Goal: Transaction & Acquisition: Purchase product/service

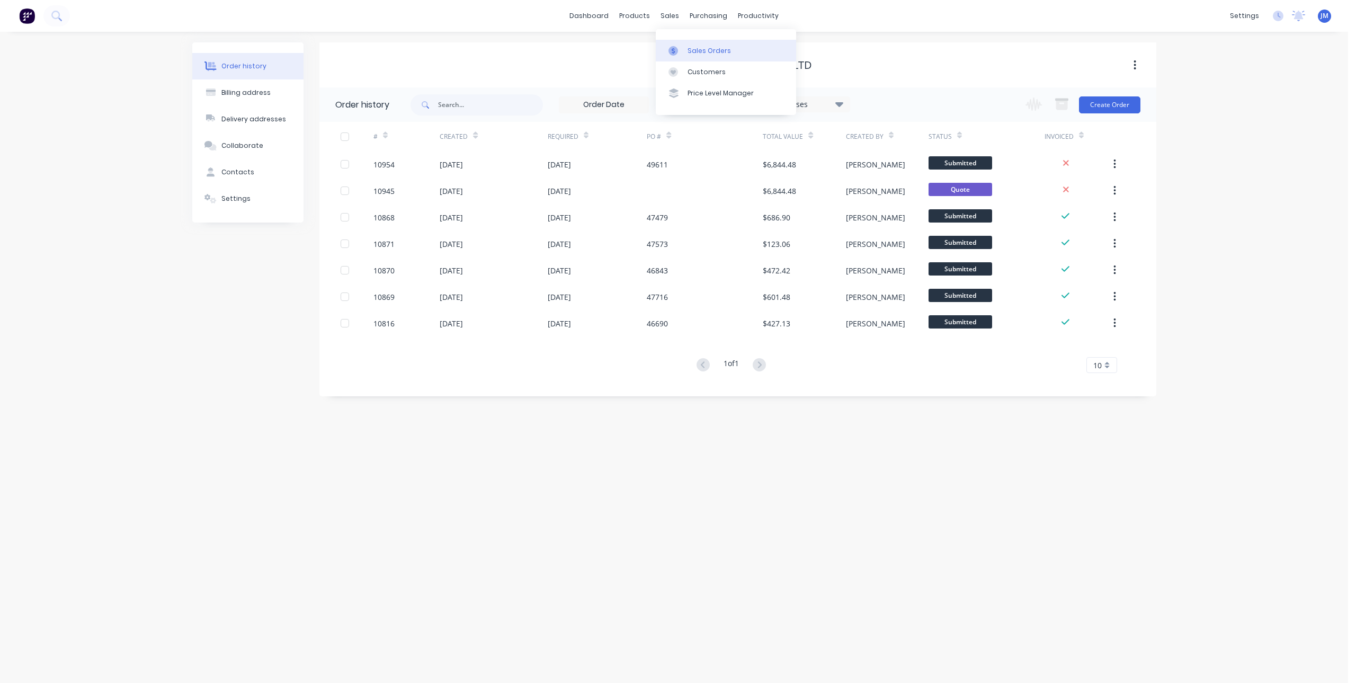
click at [678, 48] on div at bounding box center [677, 51] width 16 height 10
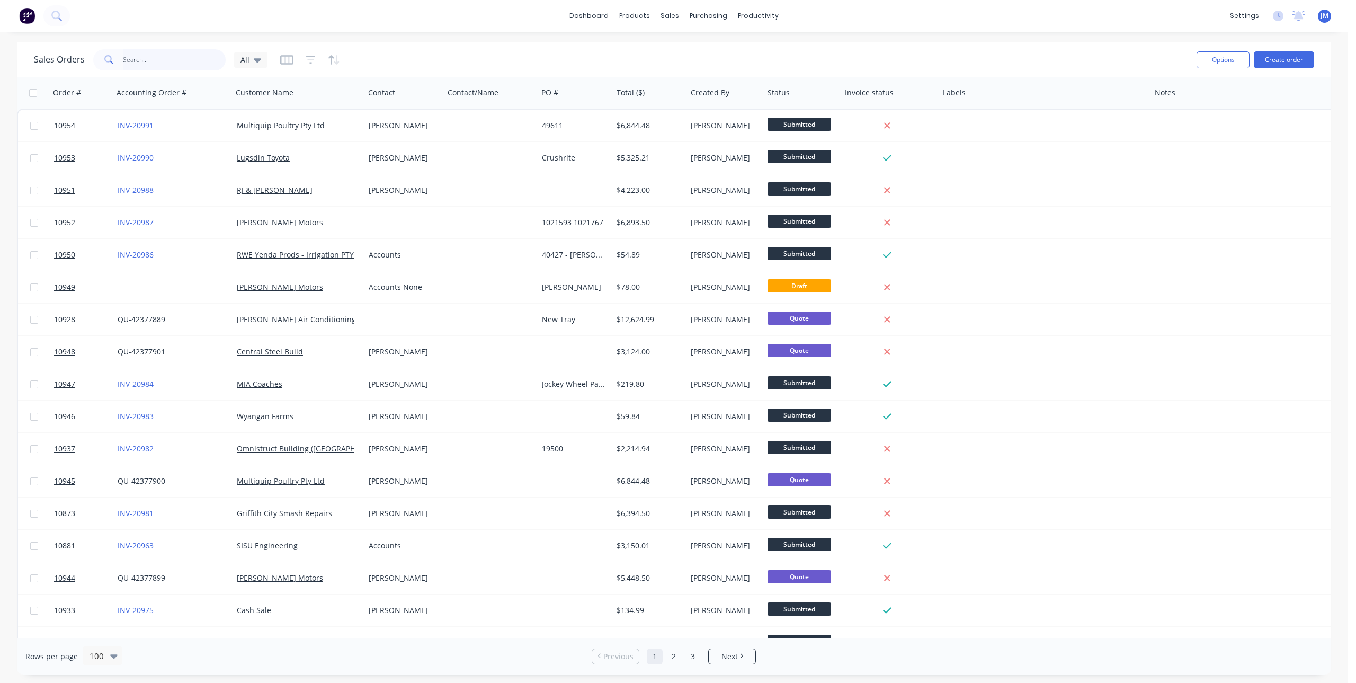
click at [180, 64] on input "text" at bounding box center [174, 59] width 103 height 21
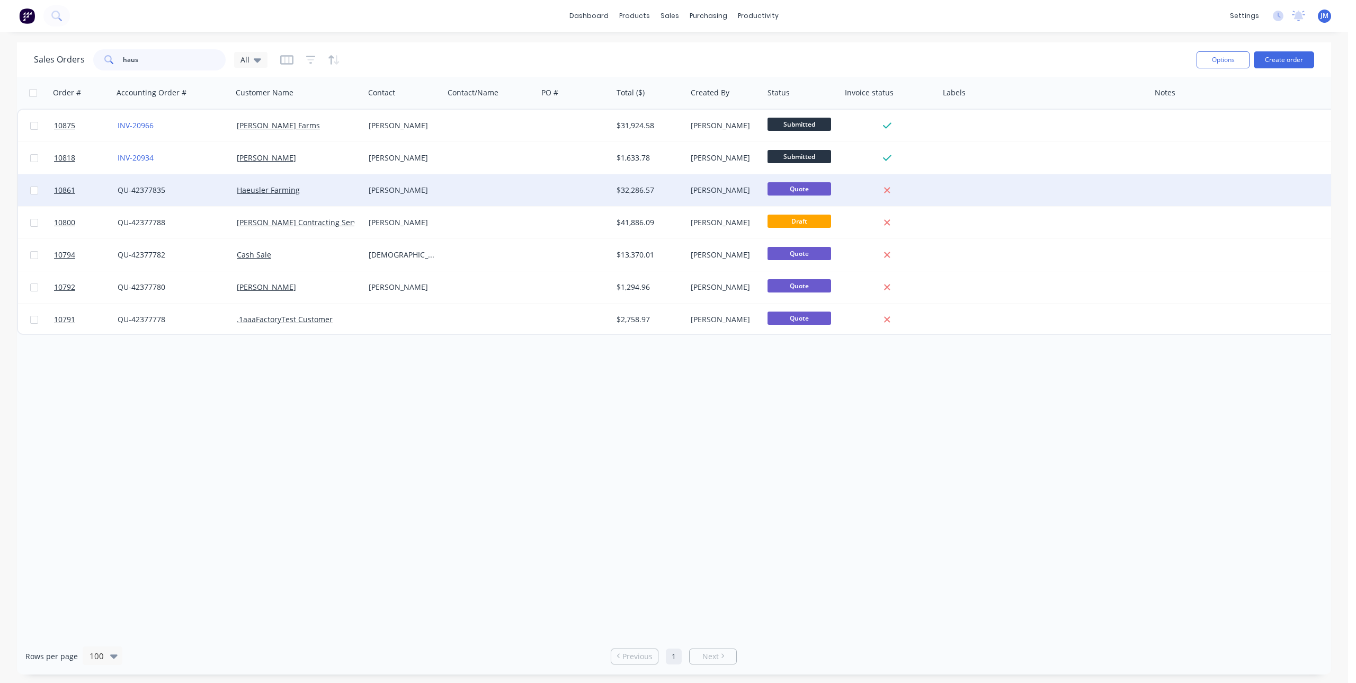
type input "haus"
click at [195, 196] on div "QU-42377835" at bounding box center [172, 190] width 119 height 32
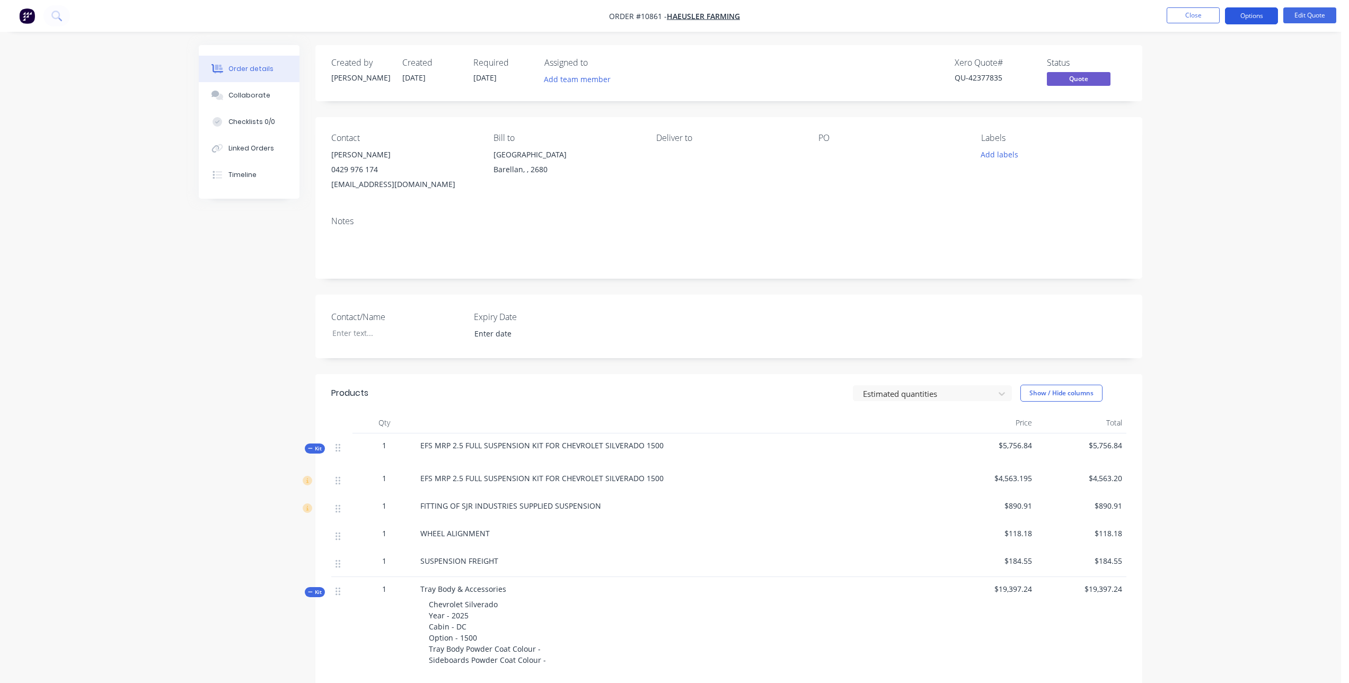
click at [1255, 15] on button "Options" at bounding box center [1251, 15] width 53 height 17
click at [1184, 192] on div "Duplicate" at bounding box center [1219, 191] width 97 height 15
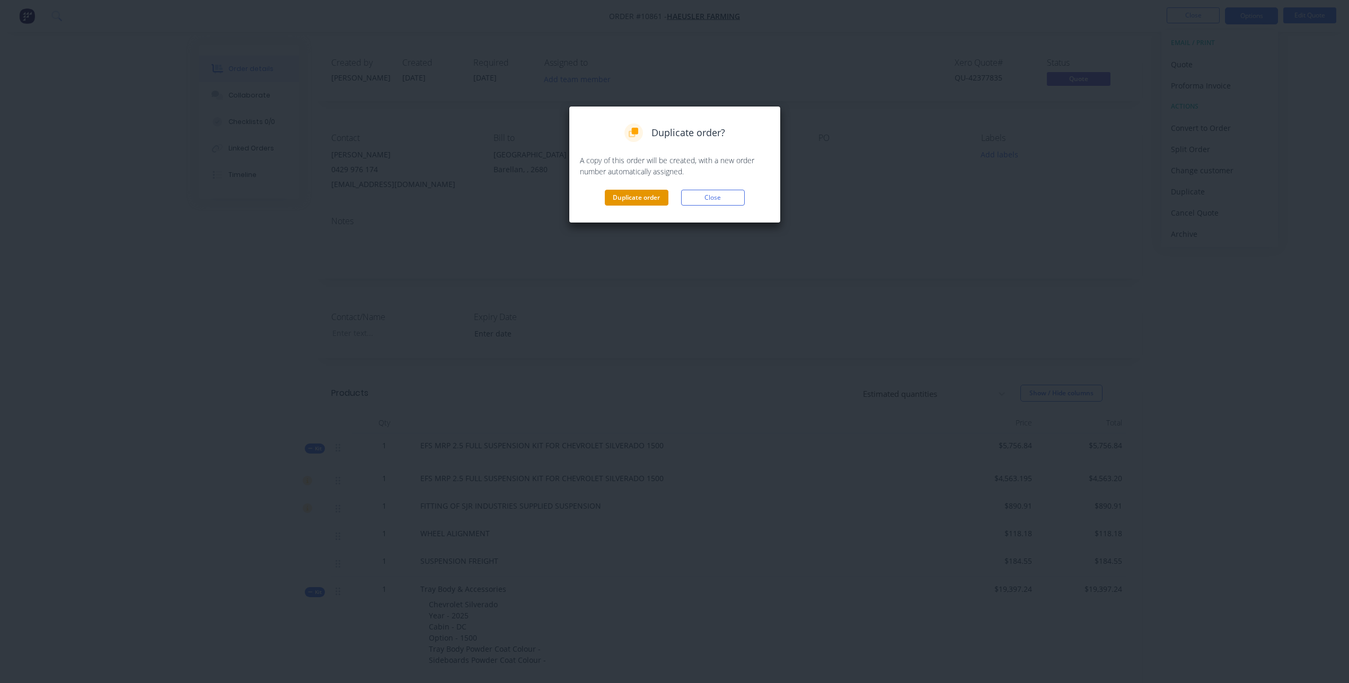
click at [623, 190] on button "Duplicate order" at bounding box center [637, 198] width 64 height 16
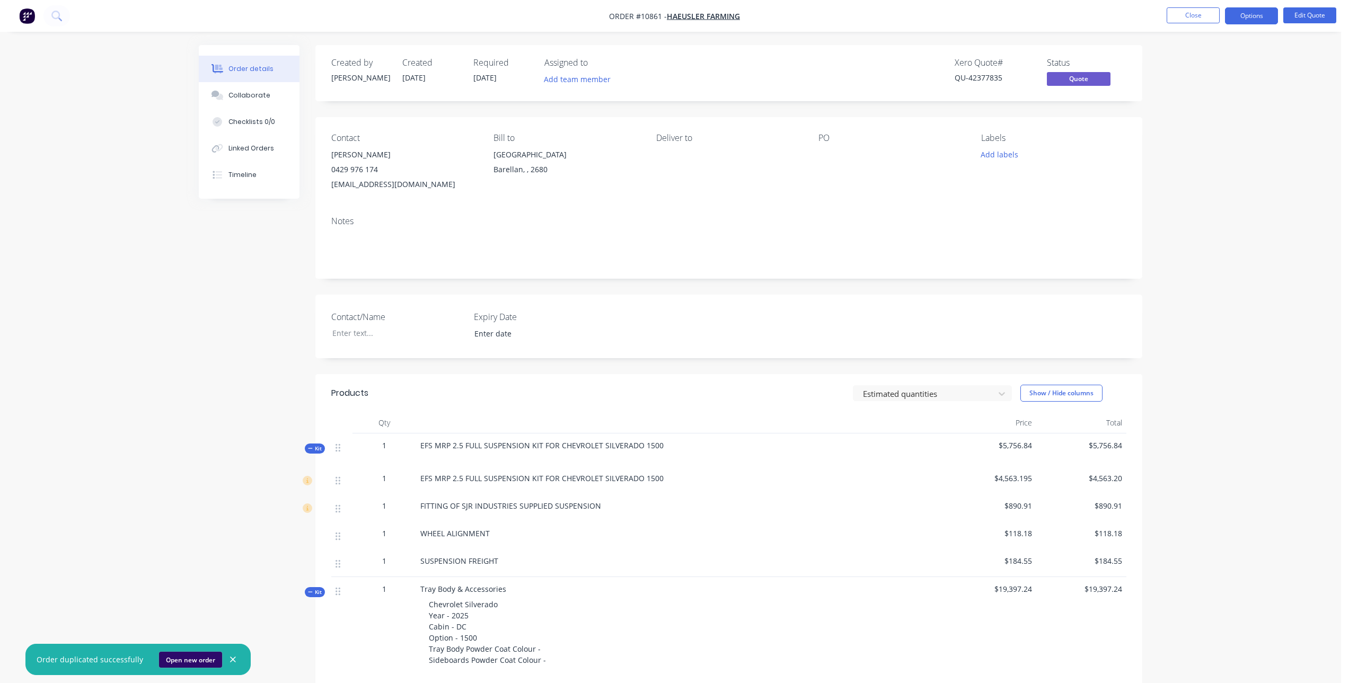
click at [175, 663] on button "Open new order" at bounding box center [190, 660] width 63 height 16
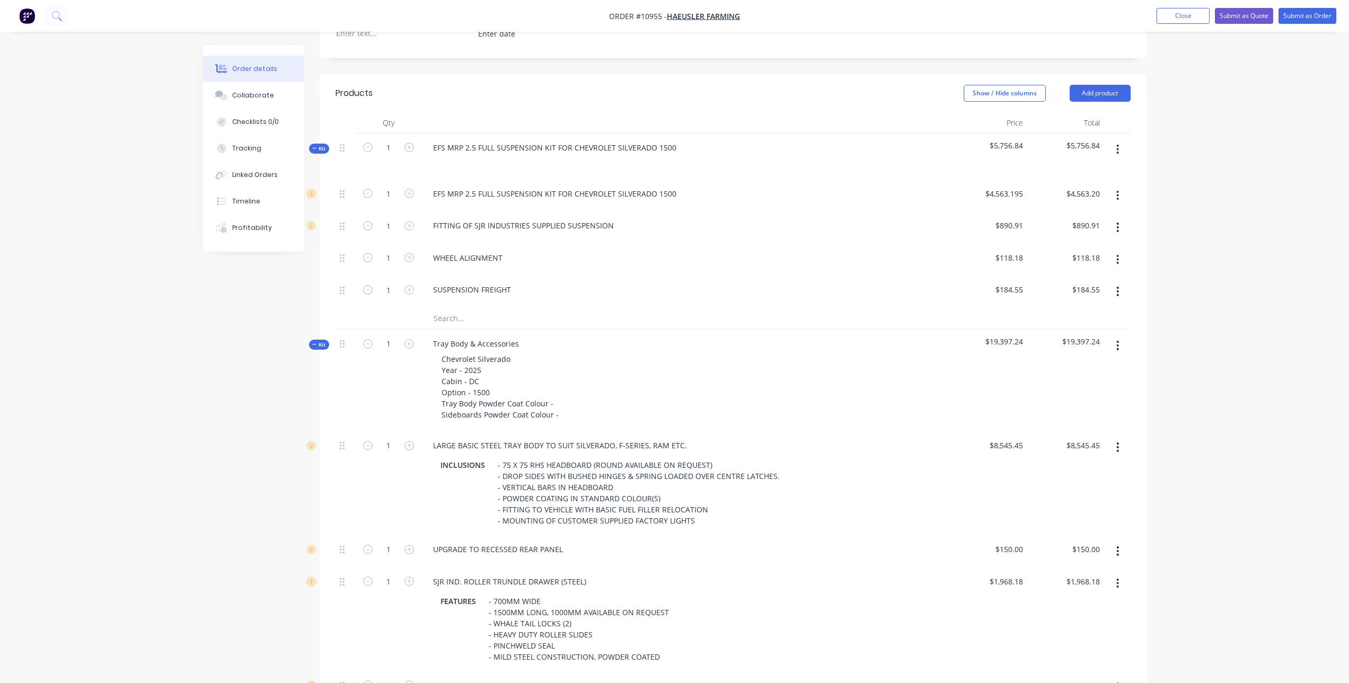
scroll to position [318, 0]
click at [1116, 143] on icon "button" at bounding box center [1117, 149] width 3 height 12
click at [1059, 232] on div "Delete" at bounding box center [1080, 239] width 82 height 15
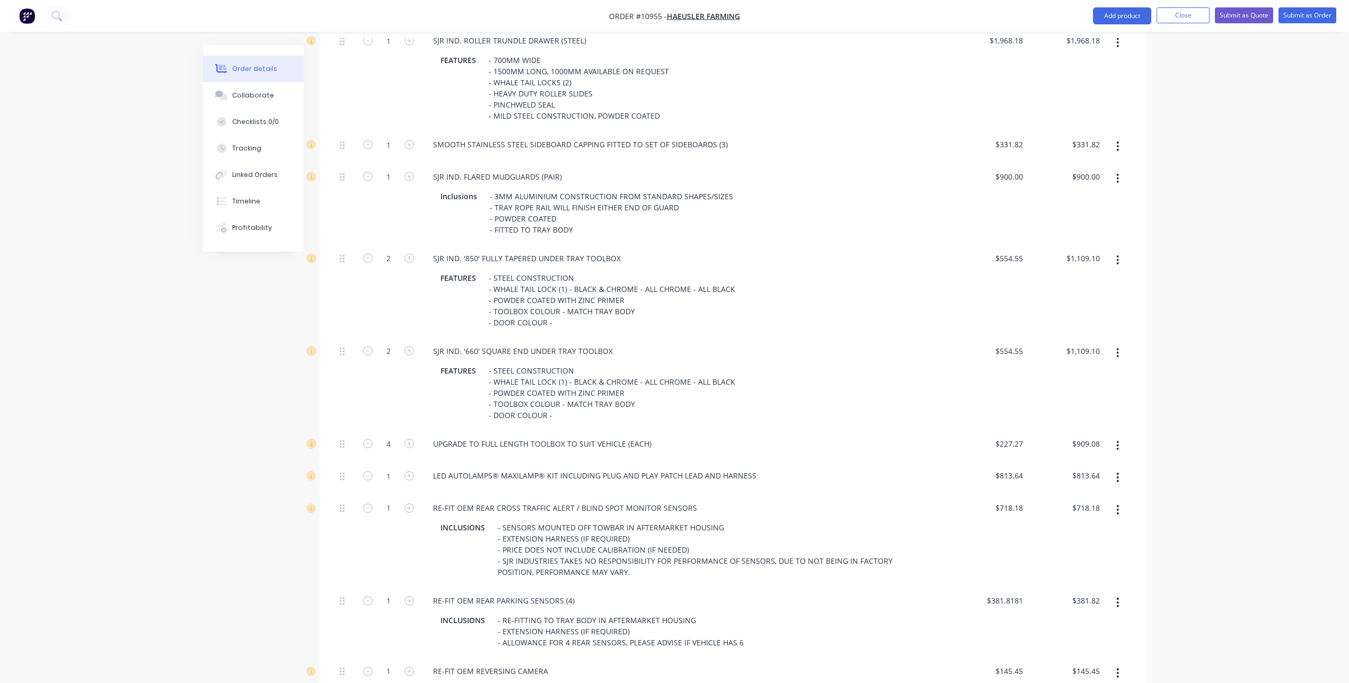
scroll to position [636, 0]
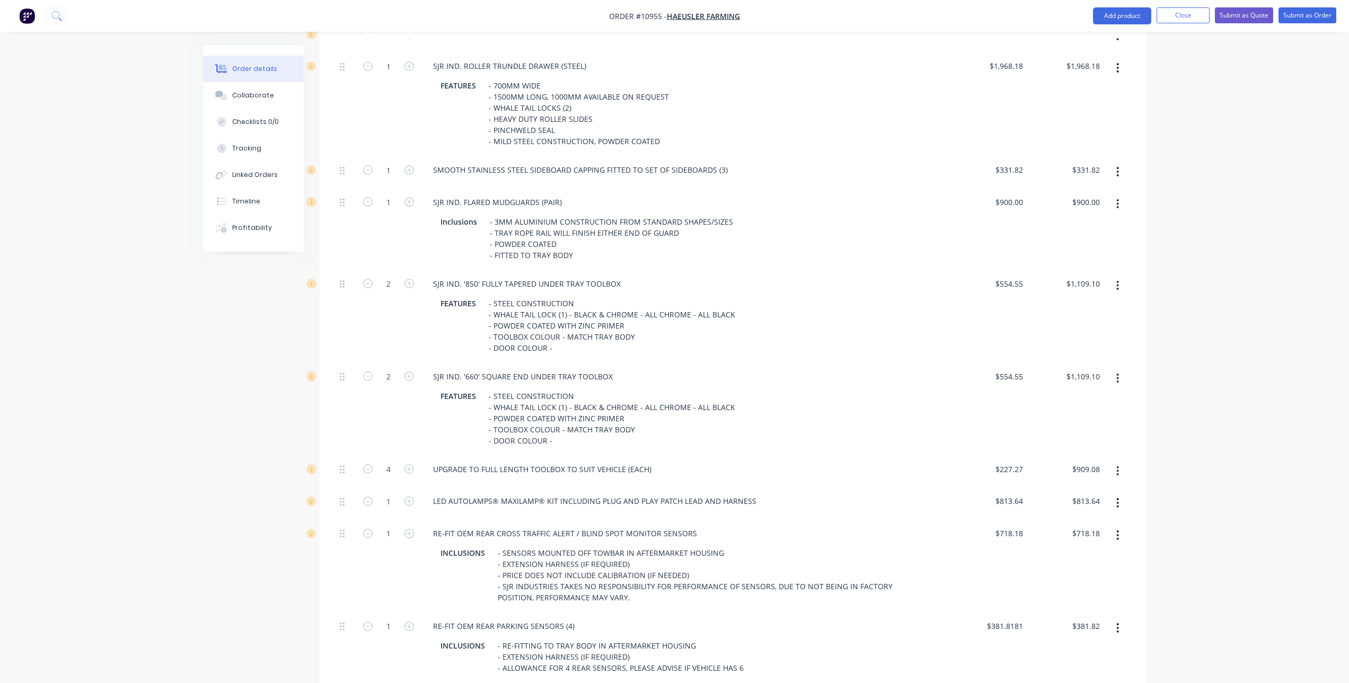
click at [1120, 58] on button "button" at bounding box center [1117, 67] width 25 height 19
click at [1072, 130] on div "Delete" at bounding box center [1080, 137] width 82 height 15
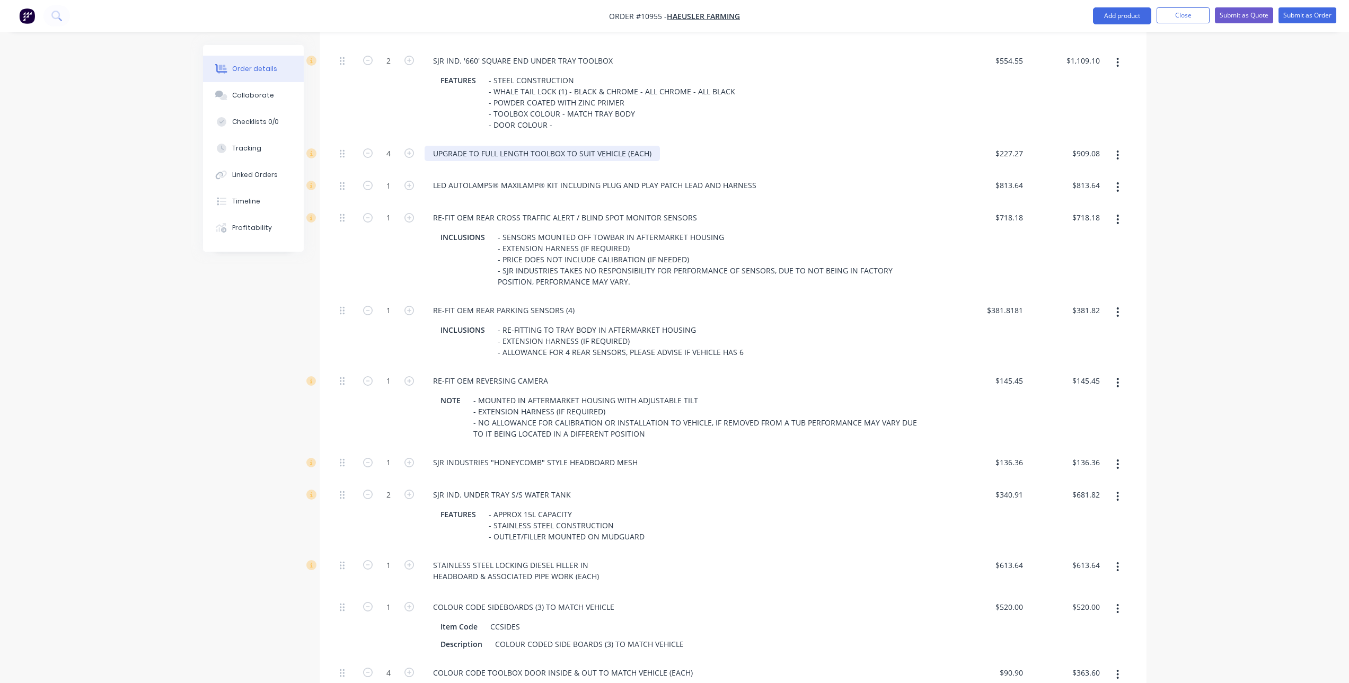
scroll to position [901, 0]
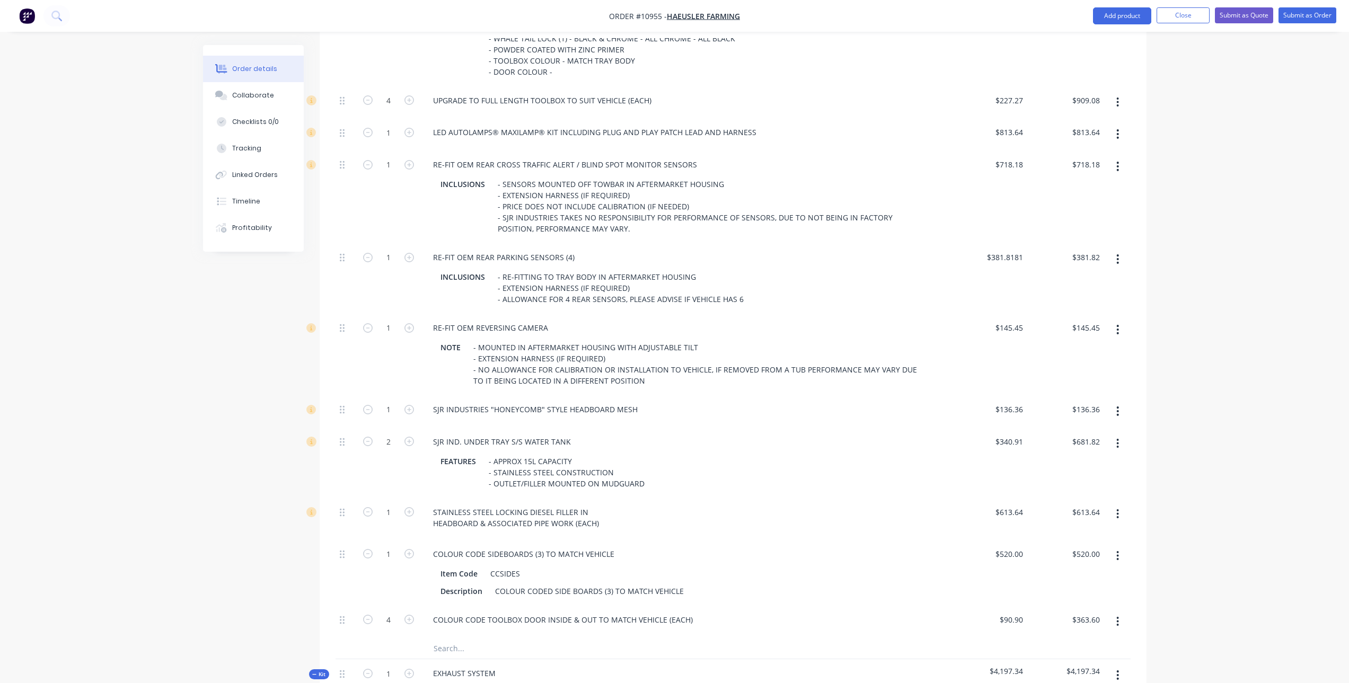
click at [1122, 434] on button "button" at bounding box center [1117, 443] width 25 height 19
click at [1073, 506] on div "Delete" at bounding box center [1080, 513] width 82 height 15
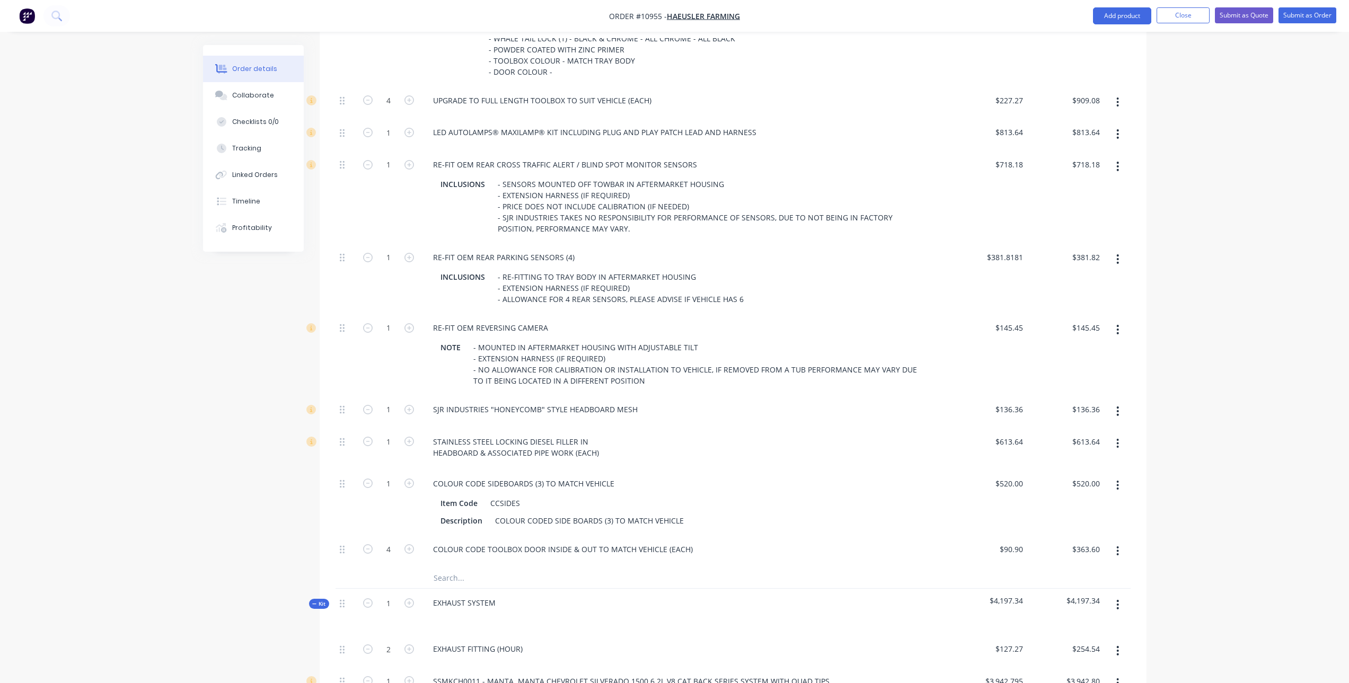
click at [1115, 476] on button "button" at bounding box center [1117, 485] width 25 height 19
click at [1044, 548] on div "Delete" at bounding box center [1080, 555] width 82 height 15
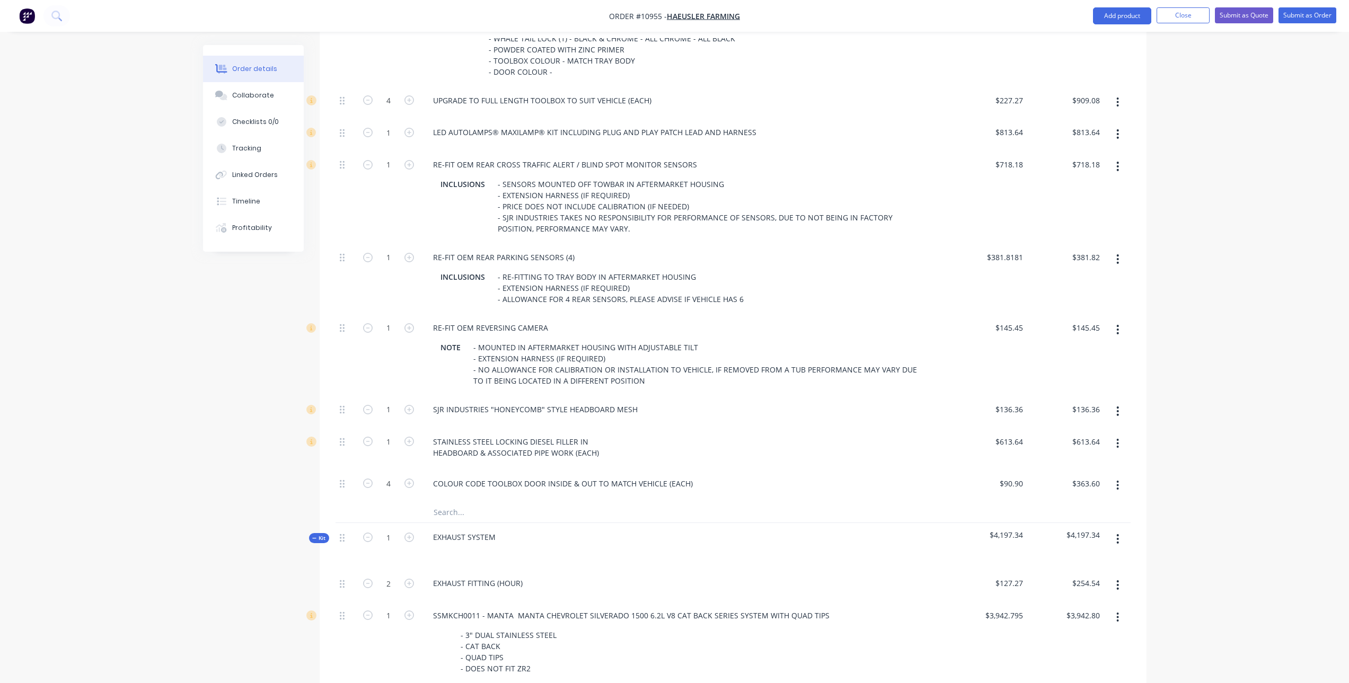
click at [1116, 533] on icon "button" at bounding box center [1117, 539] width 3 height 12
click at [1071, 623] on div "Delete" at bounding box center [1080, 630] width 82 height 15
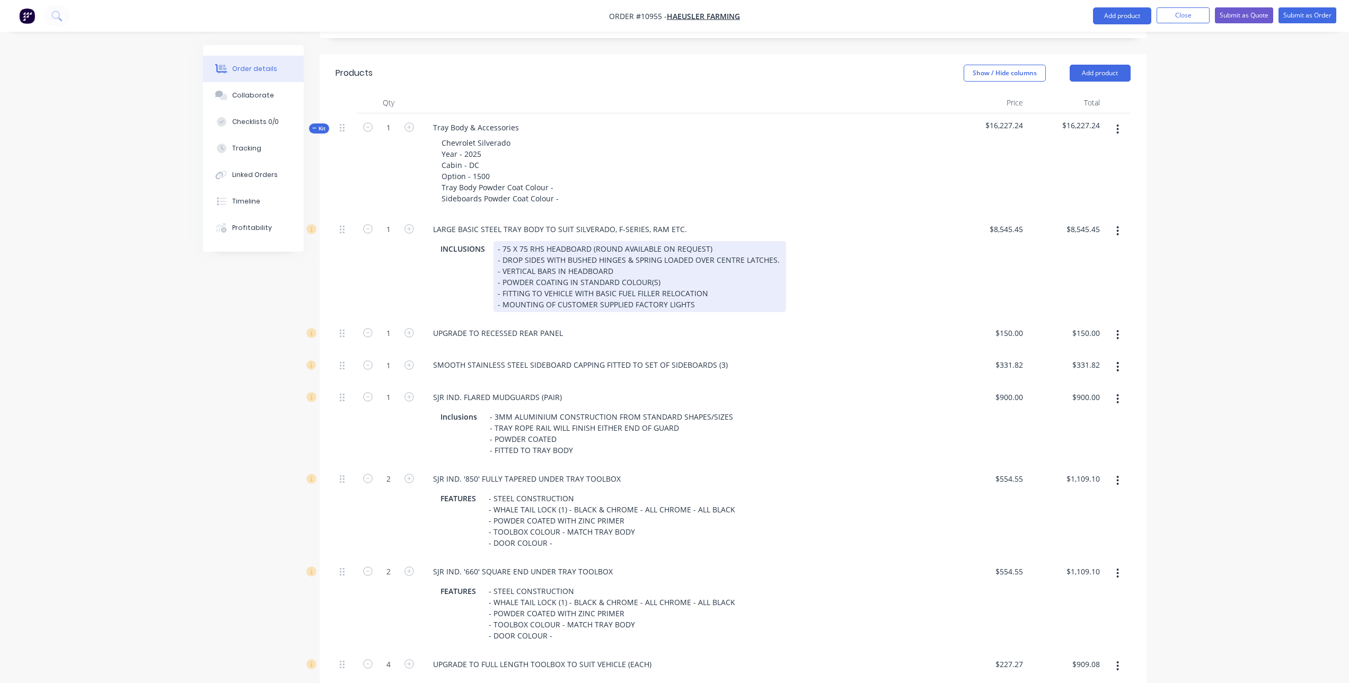
scroll to position [318, 0]
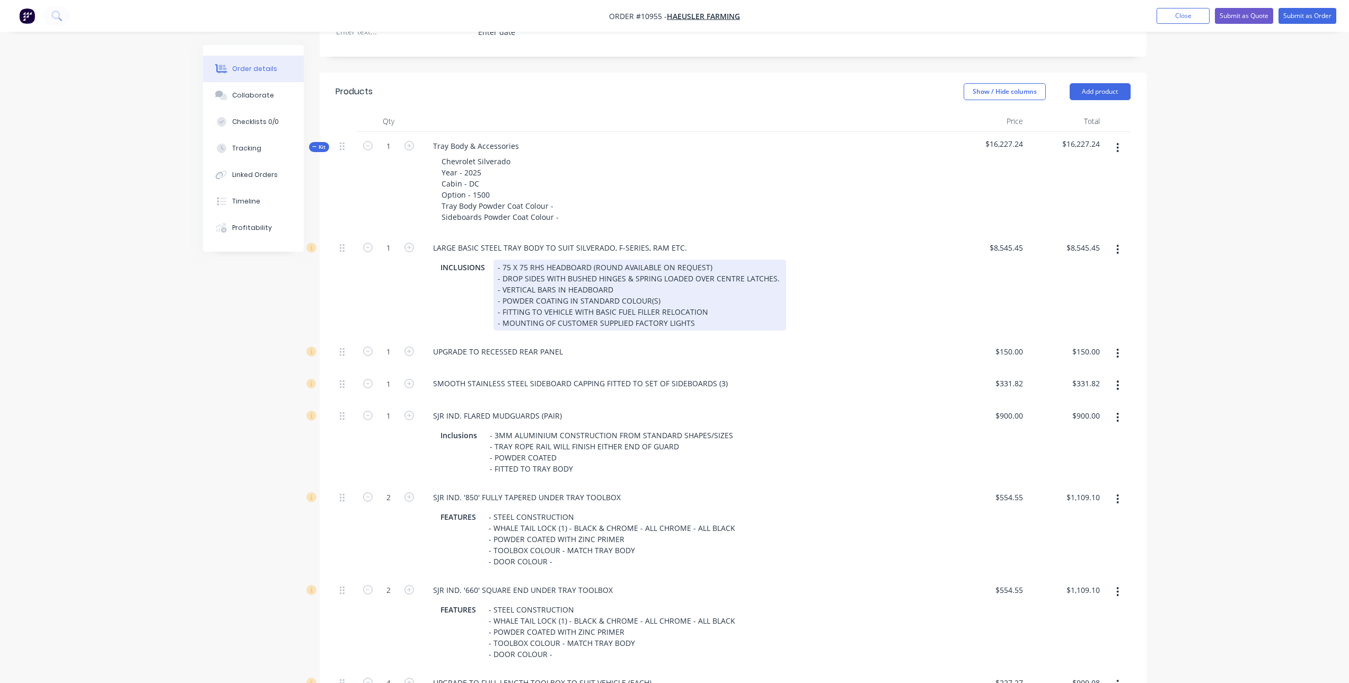
click at [546, 260] on div "- 75 X 75 RHS HEADBOARD (ROUND AVAILABLE ON REQUEST) - DROP SIDES WITH BUSHED H…" at bounding box center [639, 295] width 292 height 71
drag, startPoint x: 503, startPoint y: 252, endPoint x: 721, endPoint y: 252, distance: 218.3
click at [721, 260] on div "- 75 X 75 RHS HEADBOARD (ROUND AVAILABLE ON REQUEST) - DROP SIDES WITH BUSHED H…" at bounding box center [639, 295] width 292 height 71
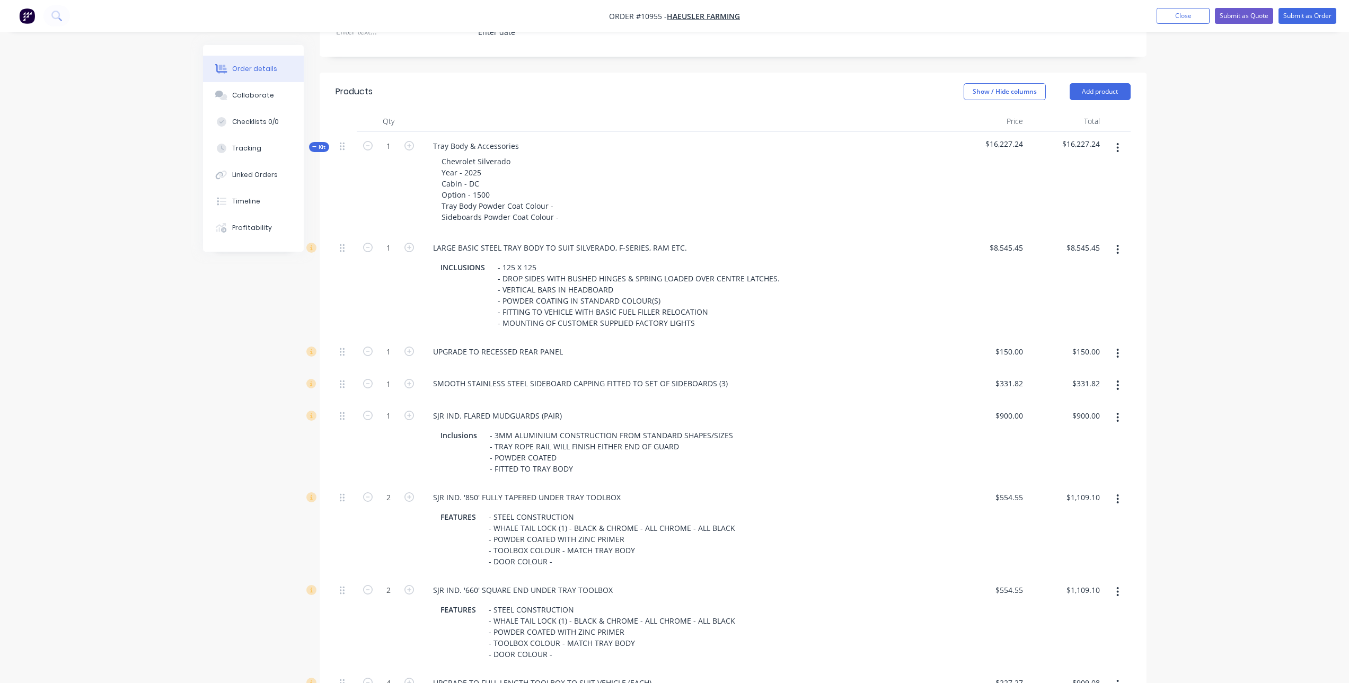
click at [845, 376] on div "SMOOTH STAINLESS STEEL SIDEBOARD CAPPING FITTED TO SET OF SIDEBOARDS (3)" at bounding box center [684, 383] width 521 height 15
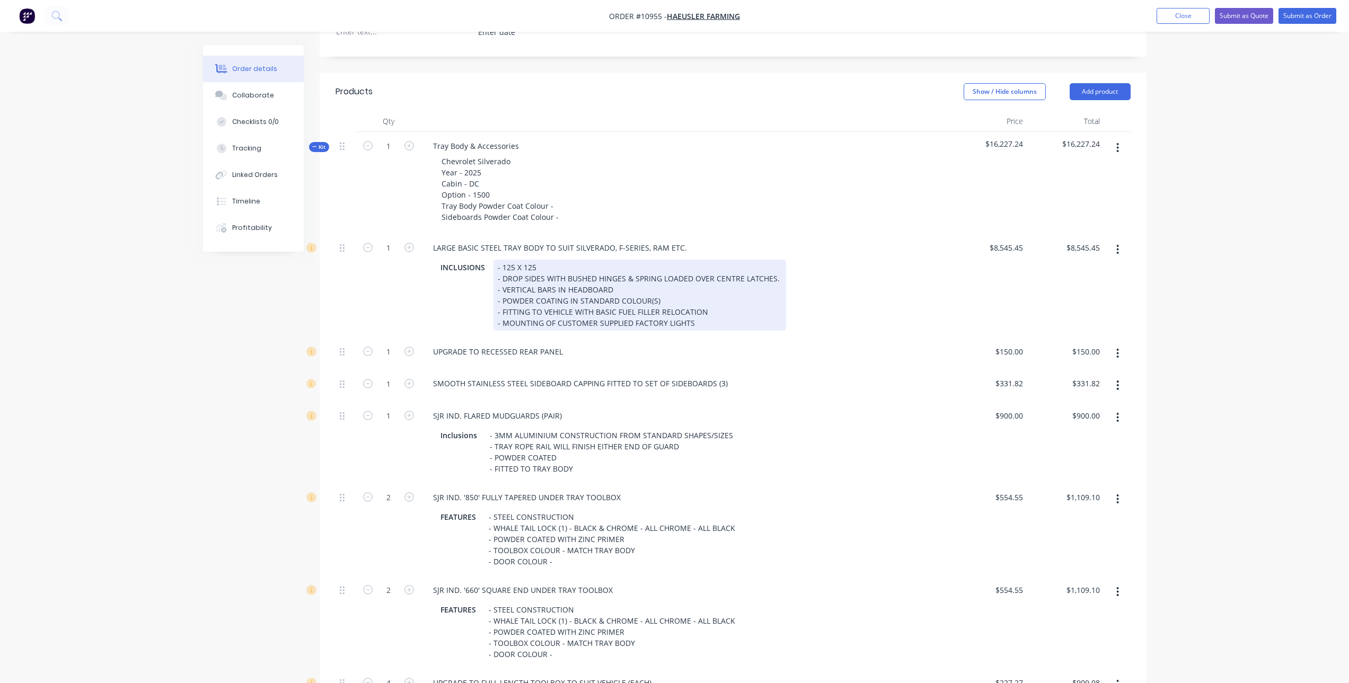
click at [544, 260] on div "- 125 X 125 - DROP SIDES WITH BUSHED HINGES & SPRING LOADED OVER CENTRE LATCHES…" at bounding box center [639, 295] width 292 height 71
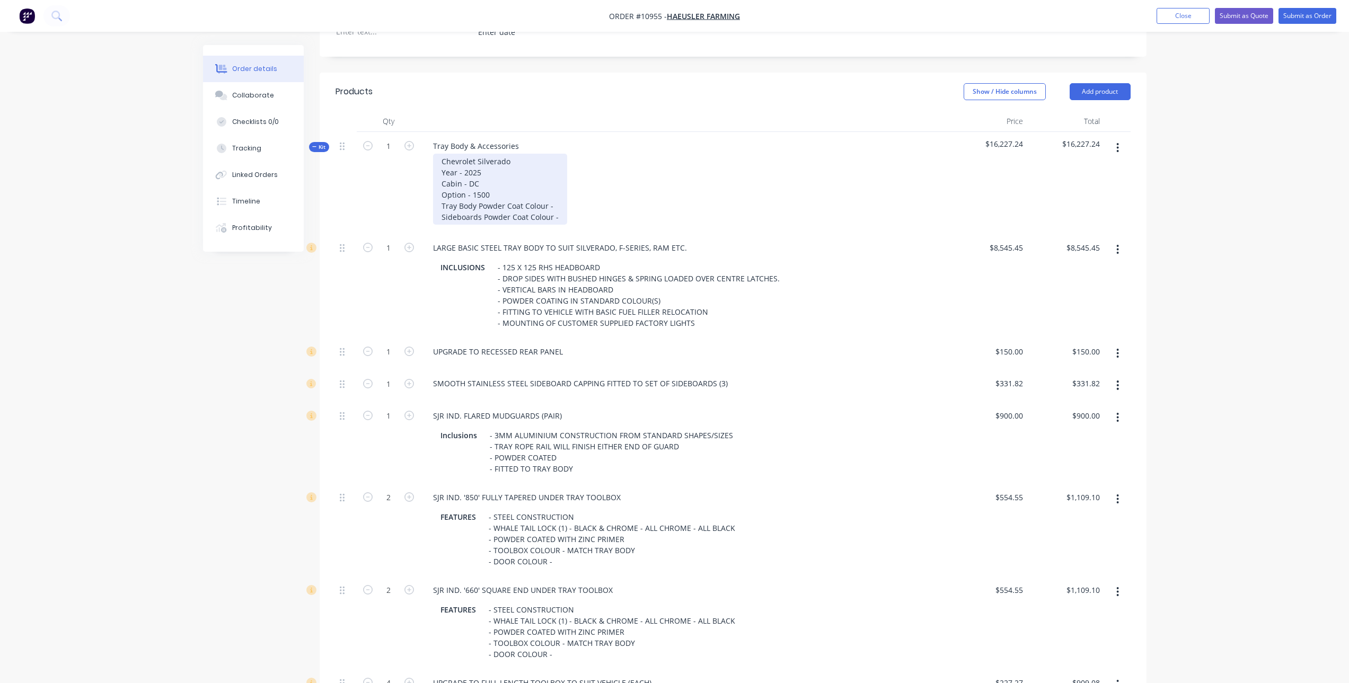
click at [560, 192] on div "Chevrolet Silverado Year - 2025 Cabin - DC Option - 1500 Tray Body Powder Coat …" at bounding box center [500, 189] width 134 height 71
drag, startPoint x: 607, startPoint y: 188, endPoint x: 554, endPoint y: 191, distance: 53.1
click at [554, 191] on div "Chevrolet Silverado Year - 2025 Cabin - DC Option - 1500 Tray Body Powder Coat …" at bounding box center [526, 189] width 187 height 71
copy div "TEXTURE BLACK"
click at [579, 207] on div "Chevrolet Silverado Year - 2025 Cabin - DC Option - 1500 Tray Body Powder Coat …" at bounding box center [526, 189] width 187 height 71
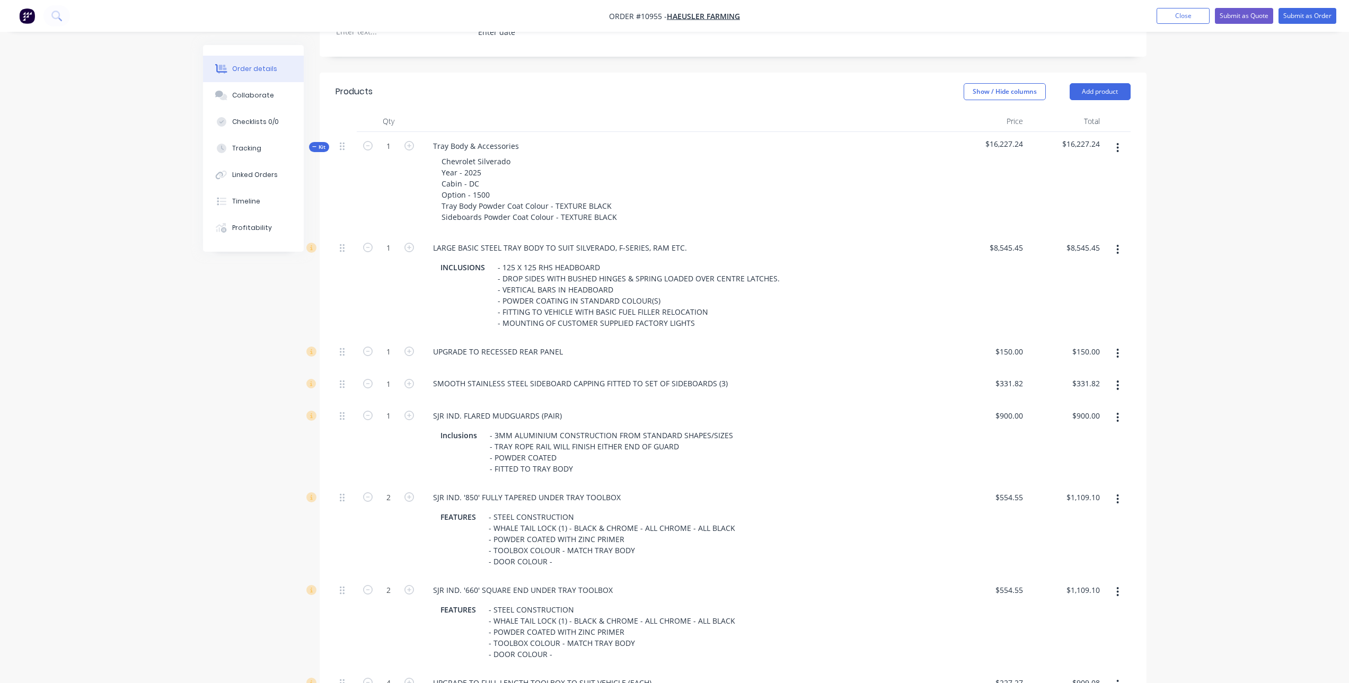
click at [746, 192] on div "Chevrolet Silverado Year - 2025 Cabin - DC Option - 1500 Tray Body Powder Coat …" at bounding box center [684, 189] width 521 height 71
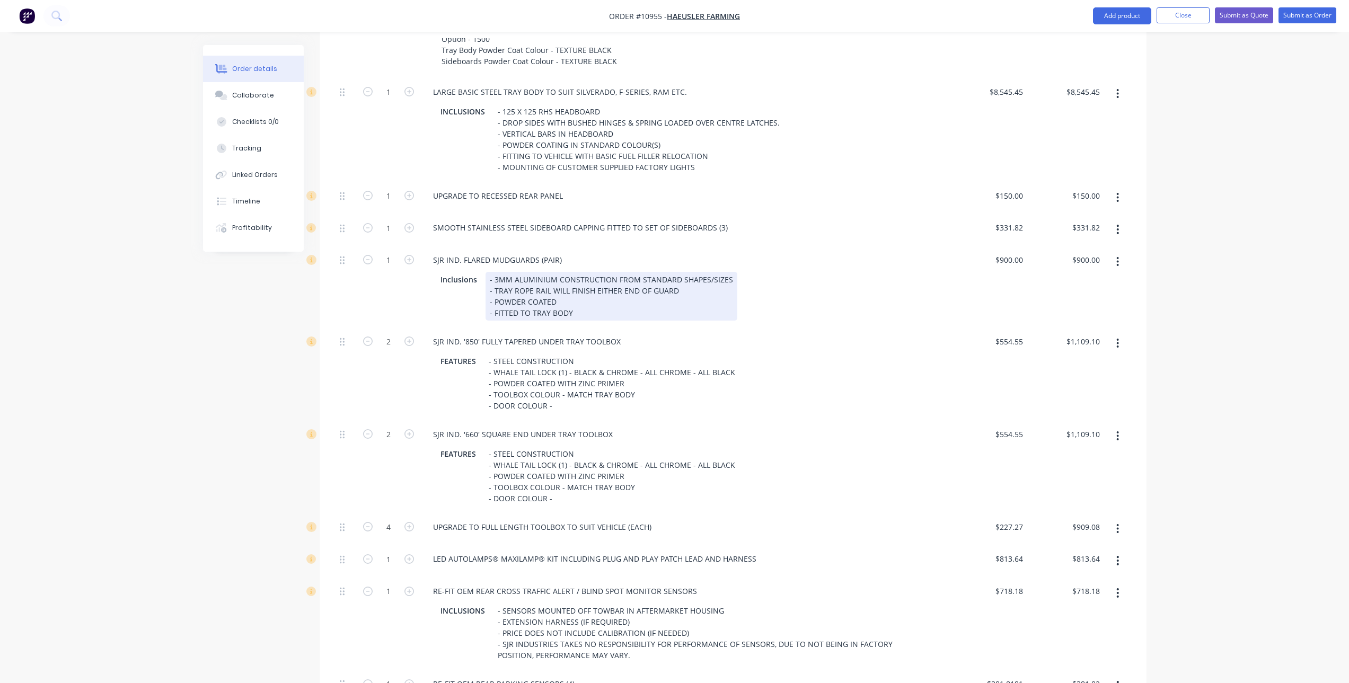
scroll to position [477, 0]
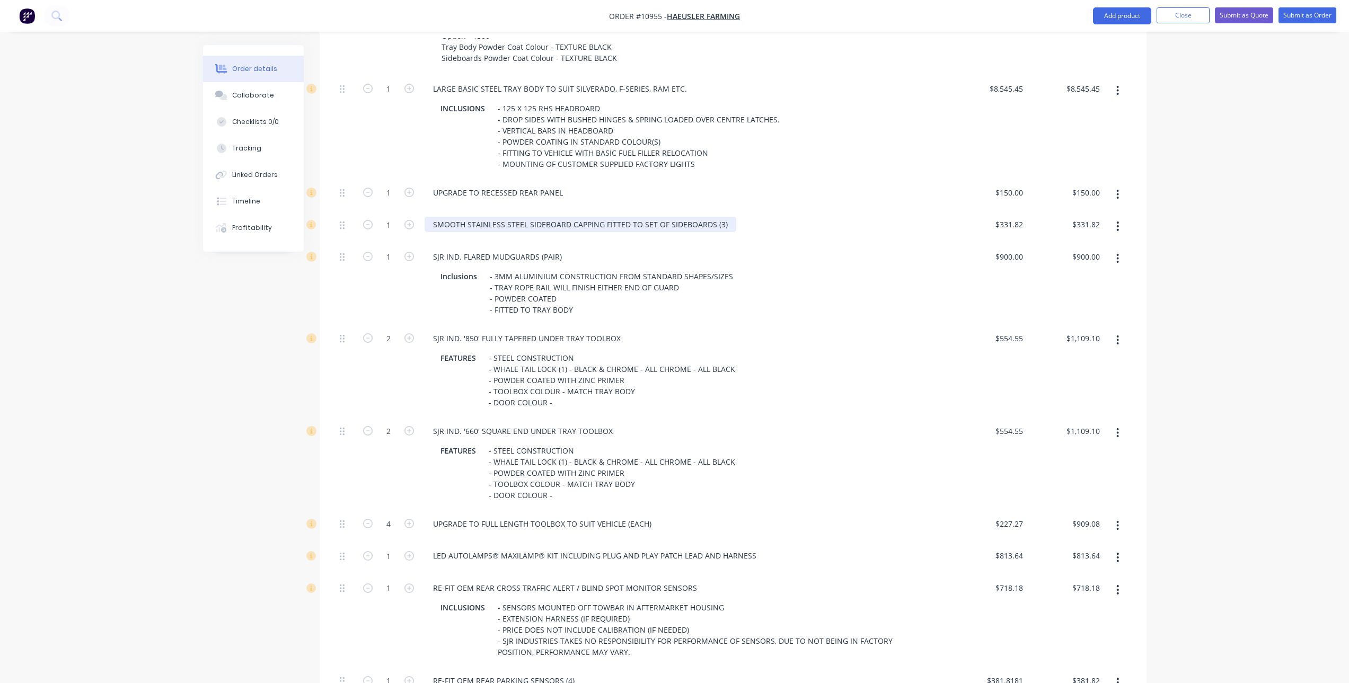
click at [723, 217] on div "SMOOTH STAINLESS STEEL SIDEBOARD CAPPING FITTED TO SET OF SIDEBOARDS (3)" at bounding box center [580, 224] width 312 height 15
click at [472, 226] on div "SMOOTH STAINLESS STEEL SIDEBOARD CAPPING FITTED TO SET OF SIDEBOARDS (3)" at bounding box center [685, 226] width 530 height 32
click at [724, 217] on div "SMOOTH STAINLESS STEEL SIDEBOARD CAPPING FITTED TO SET OF SIDEBOARDS (3)" at bounding box center [580, 224] width 312 height 15
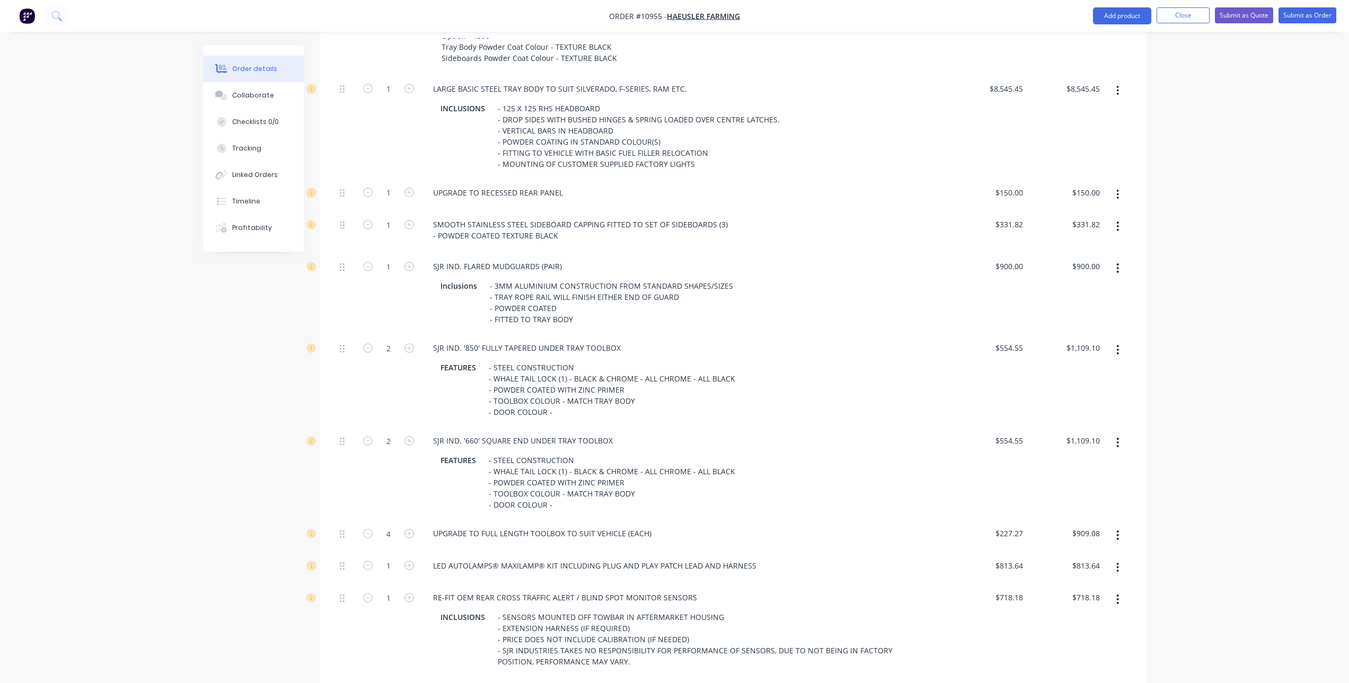
click at [734, 334] on div "SJR IND. '850' FULLY TAPERED UNDER TRAY TOOLBOX FEATURES - STEEL CONSTRUCTION -…" at bounding box center [685, 380] width 530 height 93
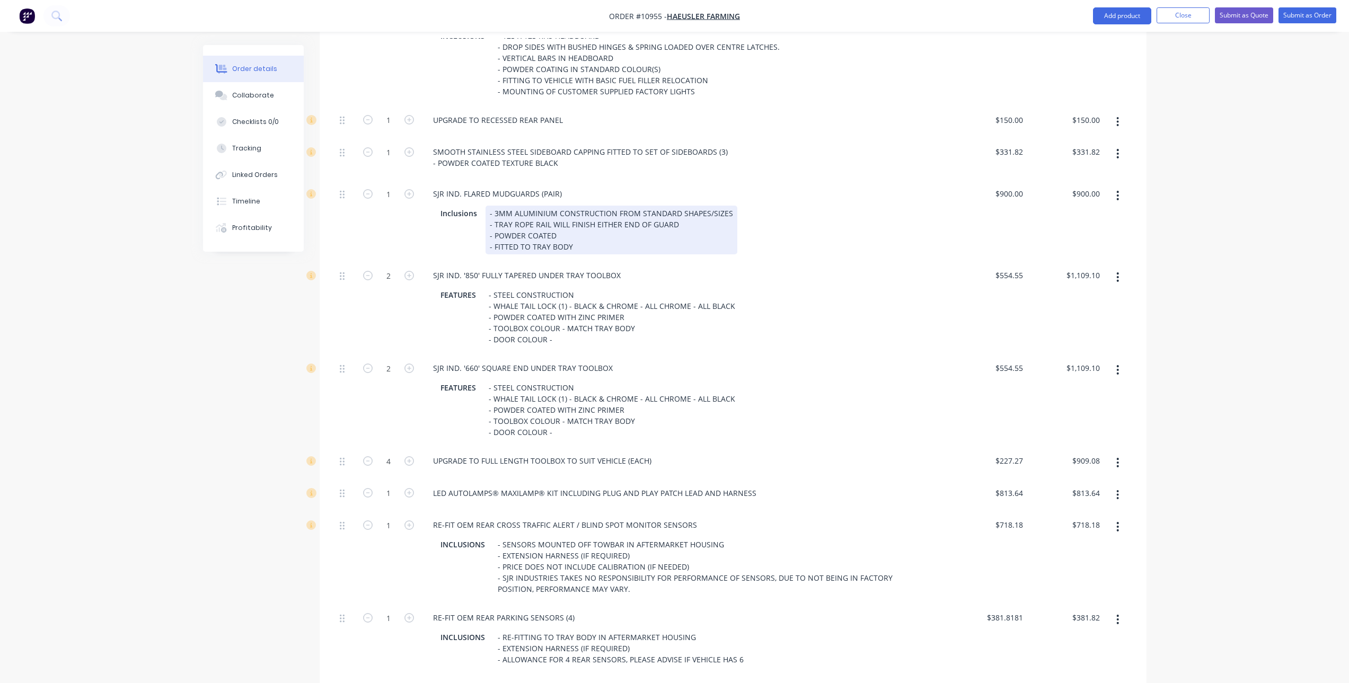
scroll to position [530, 0]
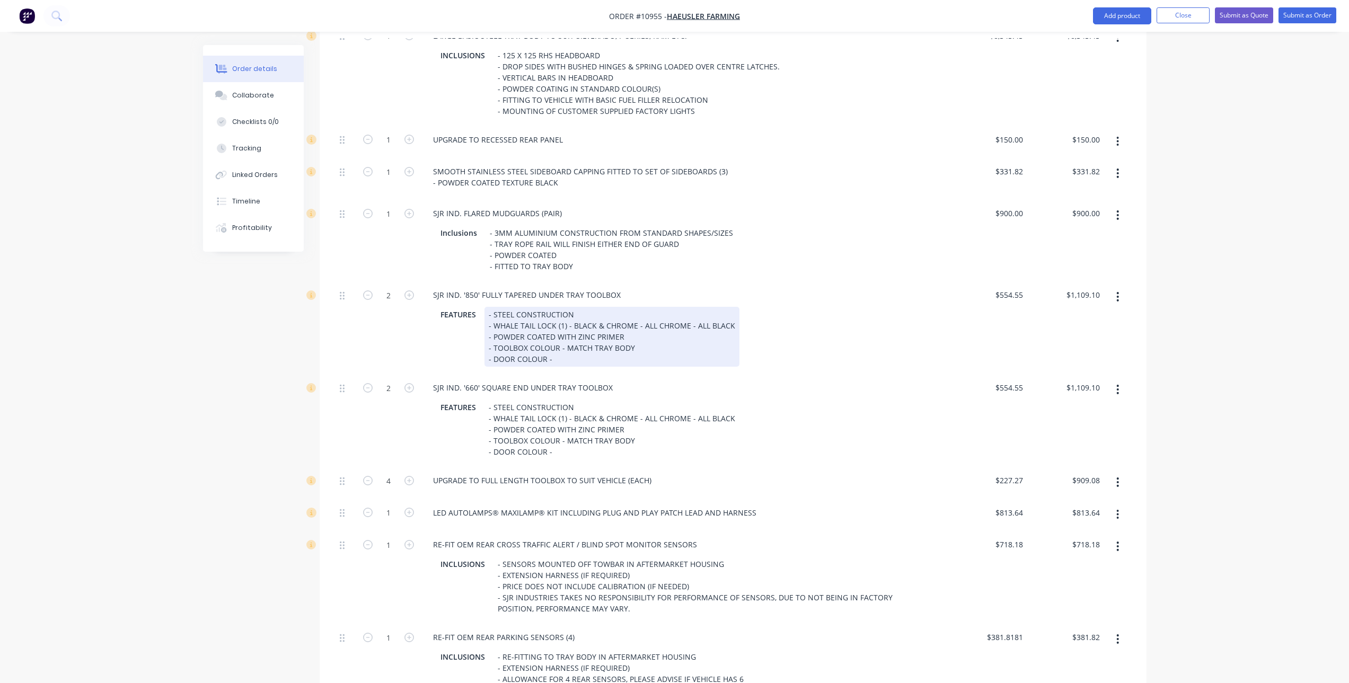
click at [654, 317] on div "- STEEL CONSTRUCTION - WHALE TAIL LOCK (1) - BLACK & CHROME - ALL CHROME - ALL …" at bounding box center [611, 337] width 255 height 60
drag, startPoint x: 693, startPoint y: 307, endPoint x: 566, endPoint y: 313, distance: 126.8
click at [566, 313] on div "- STEEL CONSTRUCTION - WHALE TAIL LOCK (1) - BLACK & CHROME - ALL CHROME - ALL …" at bounding box center [611, 337] width 255 height 60
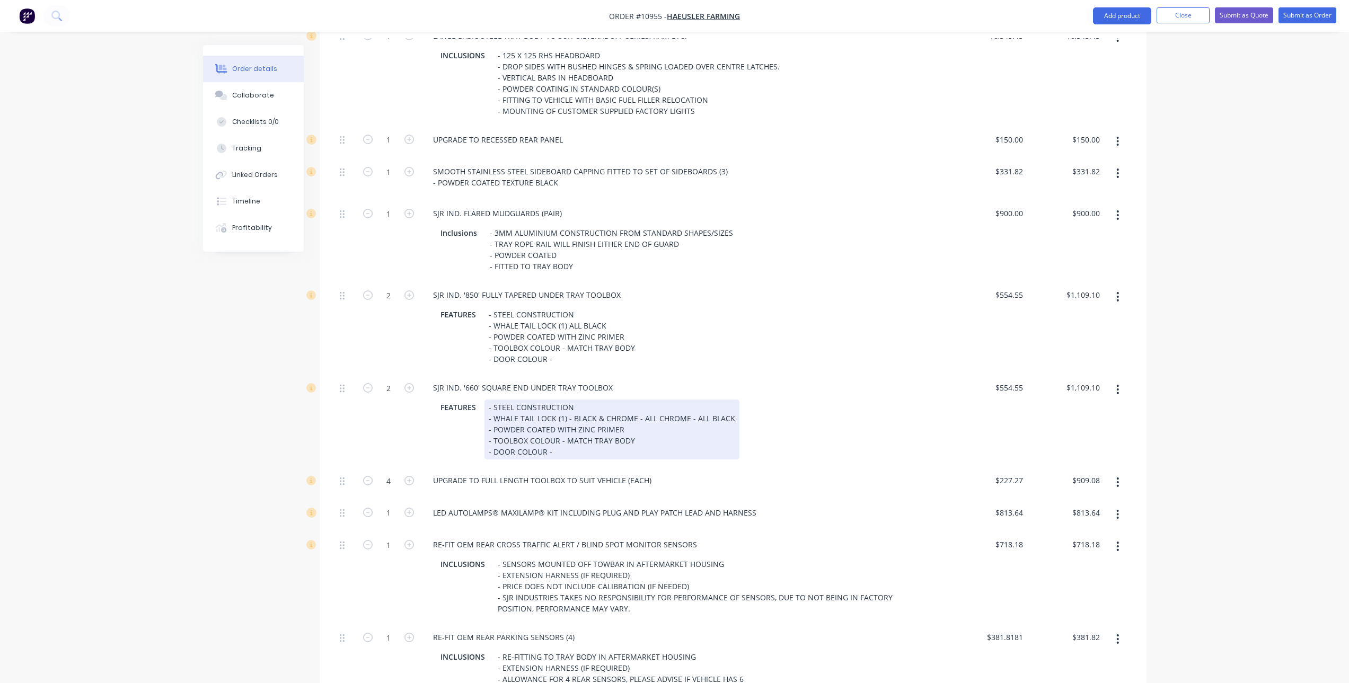
click at [762, 400] on div "FEATURES - STEEL CONSTRUCTION - WHALE TAIL LOCK (1) - BLACK & CHROME - ALL CHRO…" at bounding box center [683, 430] width 494 height 60
drag, startPoint x: 569, startPoint y: 396, endPoint x: 592, endPoint y: 404, distance: 24.5
click at [570, 400] on div "- STEEL CONSTRUCTION - WHALE TAIL LOCK (1) - BLACK & CHROME - ALL CHROME - ALL …" at bounding box center [611, 430] width 255 height 60
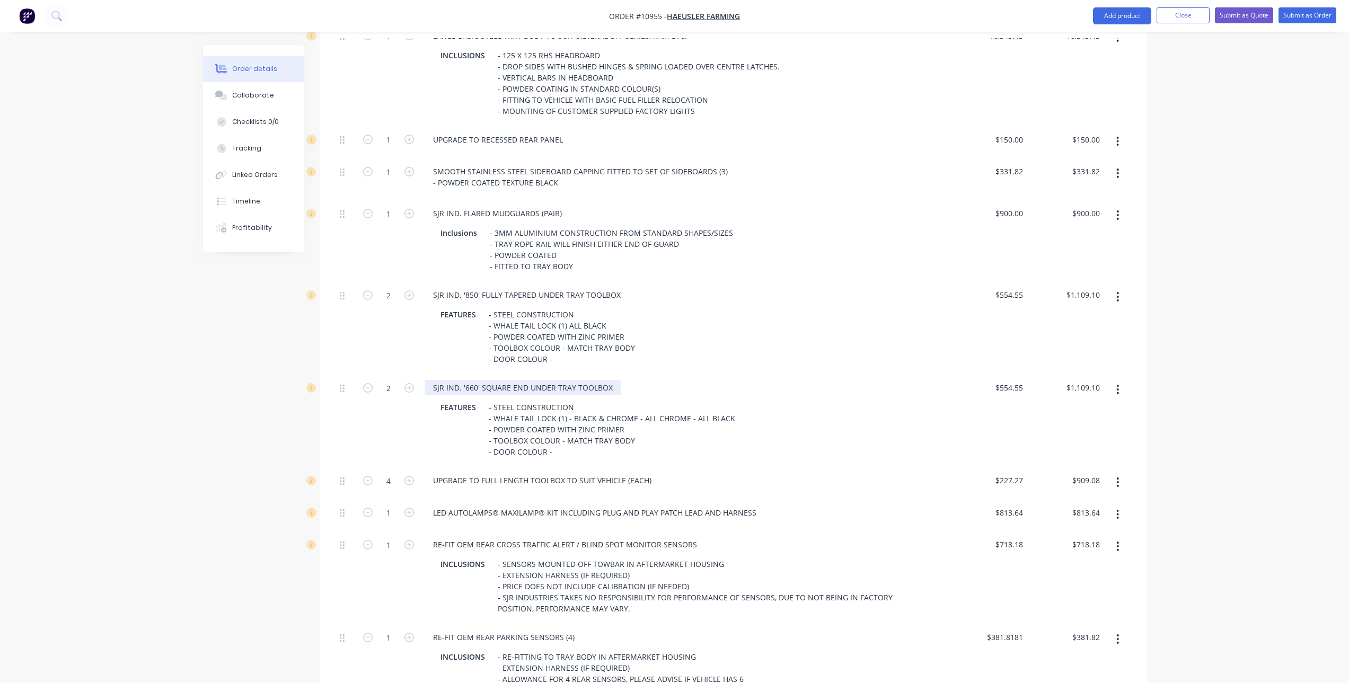
click at [481, 380] on div "SJR IND. '660' SQUARE END UNDER TRAY TOOLBOX" at bounding box center [522, 387] width 197 height 15
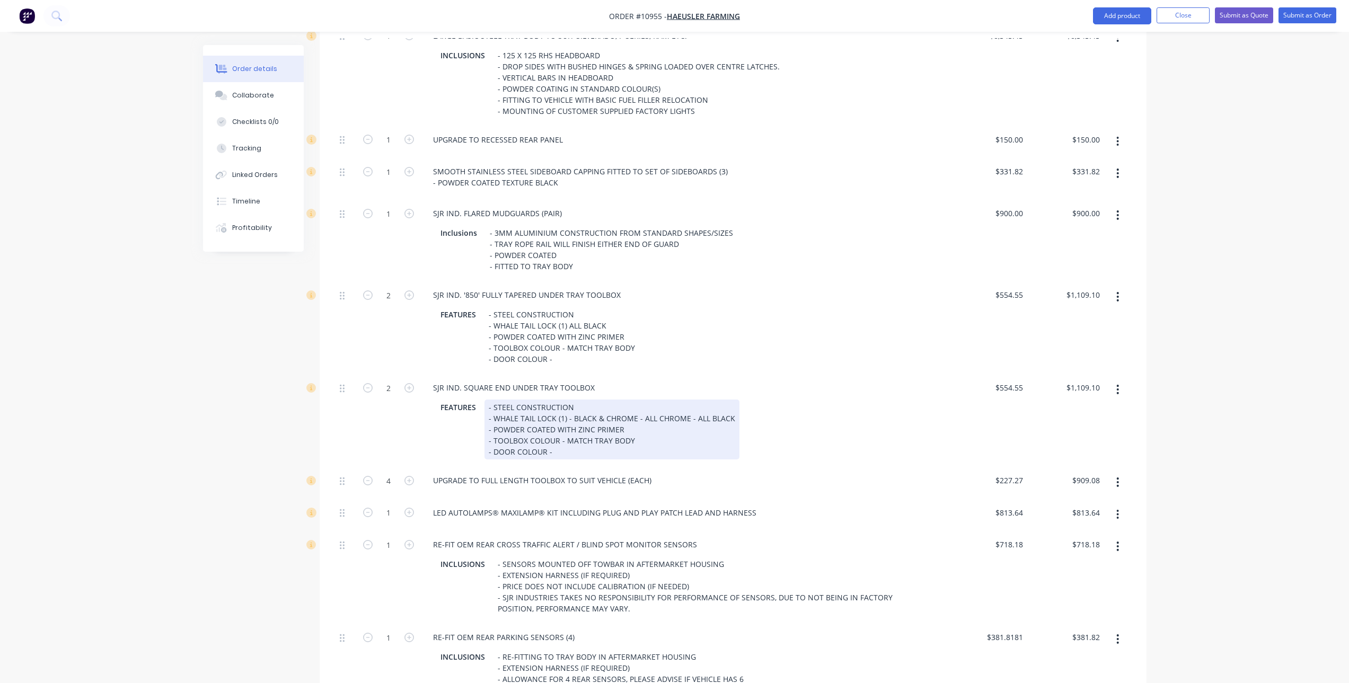
click at [666, 409] on div "- STEEL CONSTRUCTION - WHALE TAIL LOCK (1) - BLACK & CHROME - ALL CHROME - ALL …" at bounding box center [611, 430] width 255 height 60
drag, startPoint x: 693, startPoint y: 402, endPoint x: 575, endPoint y: 406, distance: 117.7
click at [575, 406] on div "- STEEL CONSTRUCTION - WHALE TAIL LOCK (1) - BLACK & CHROME - ALL CHROME - ALL …" at bounding box center [611, 430] width 255 height 60
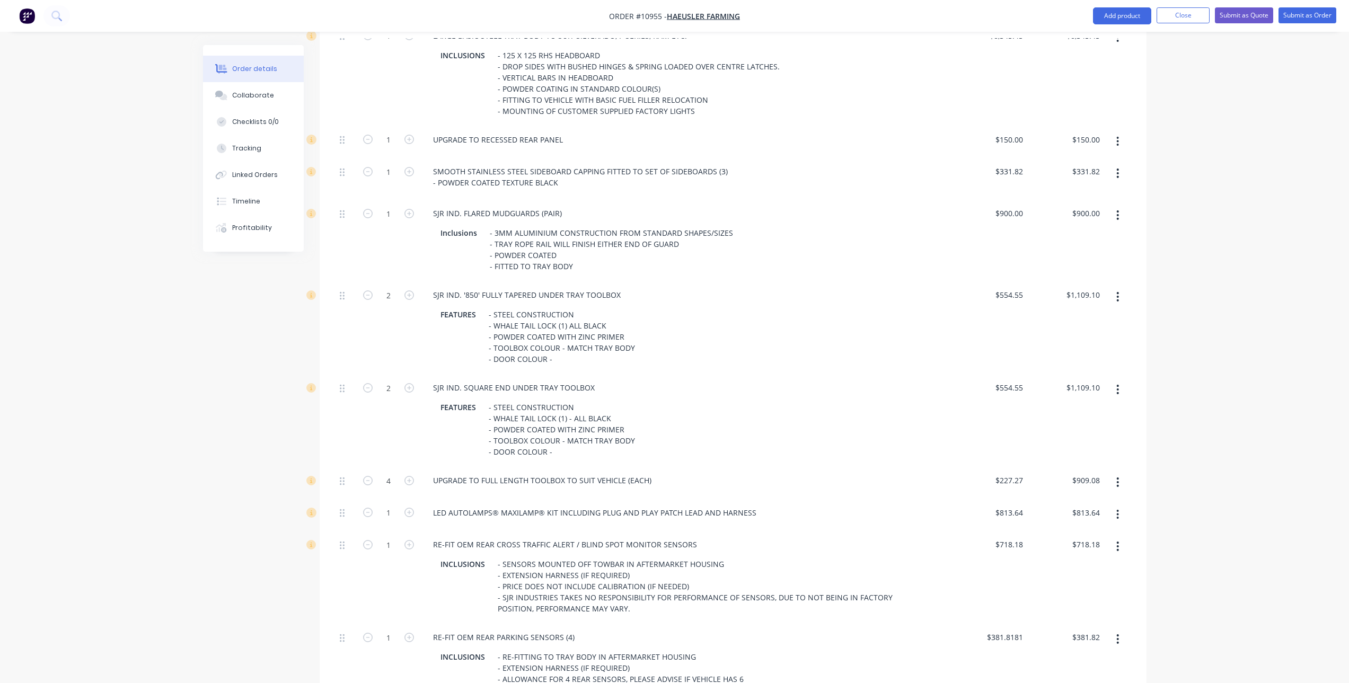
click at [807, 380] on div "SJR IND. SQUARE END UNDER TRAY TOOLBOX" at bounding box center [684, 387] width 521 height 15
click at [571, 439] on div "- STEEL CONSTRUCTION - WHALE TAIL LOCK (1) - ALL BLACK - POWDER COATED WITH ZIN…" at bounding box center [561, 430] width 155 height 60
drag, startPoint x: 599, startPoint y: 434, endPoint x: 554, endPoint y: 438, distance: 45.7
click at [554, 438] on div "- STEEL CONSTRUCTION - WHALE TAIL LOCK (1) - ALL BLACK - POWDER COATED WITH ZIN…" at bounding box center [561, 430] width 155 height 60
copy div "SLATE GREY"
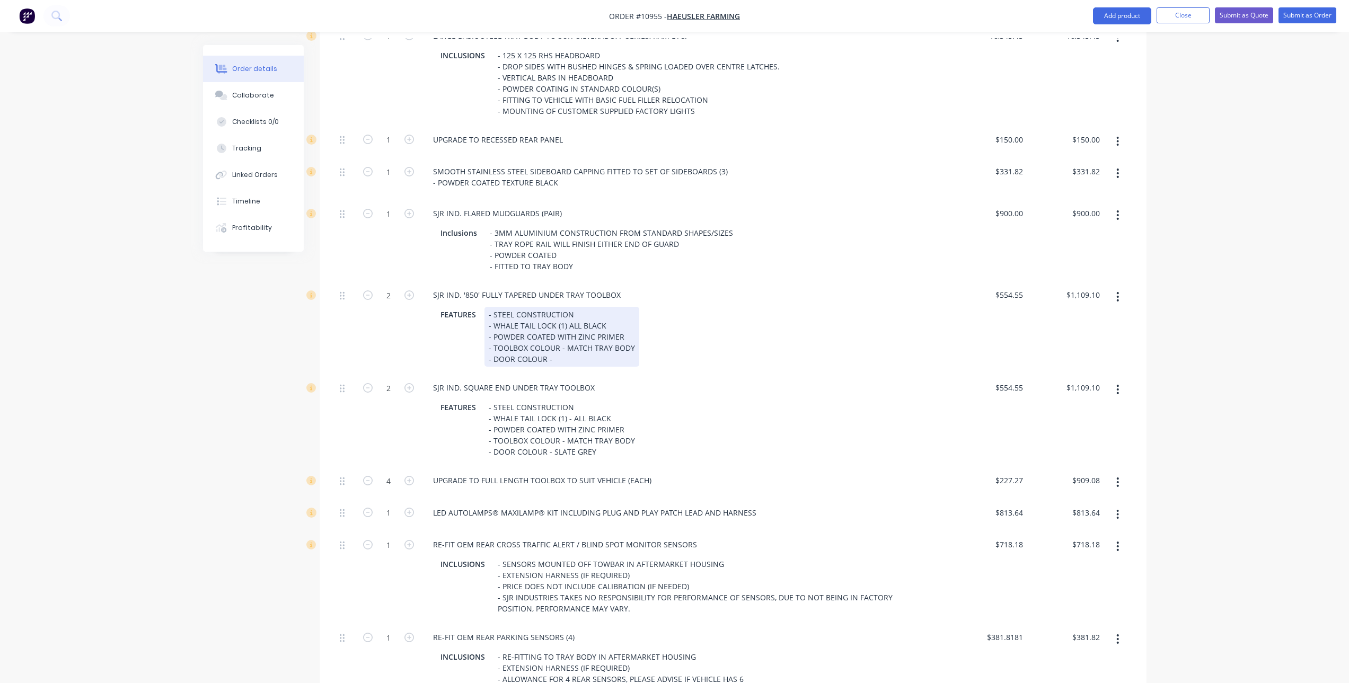
click at [558, 343] on div "- STEEL CONSTRUCTION - WHALE TAIL LOCK (1) ALL BLACK - POWDER COATED WITH ZINC …" at bounding box center [561, 337] width 155 height 60
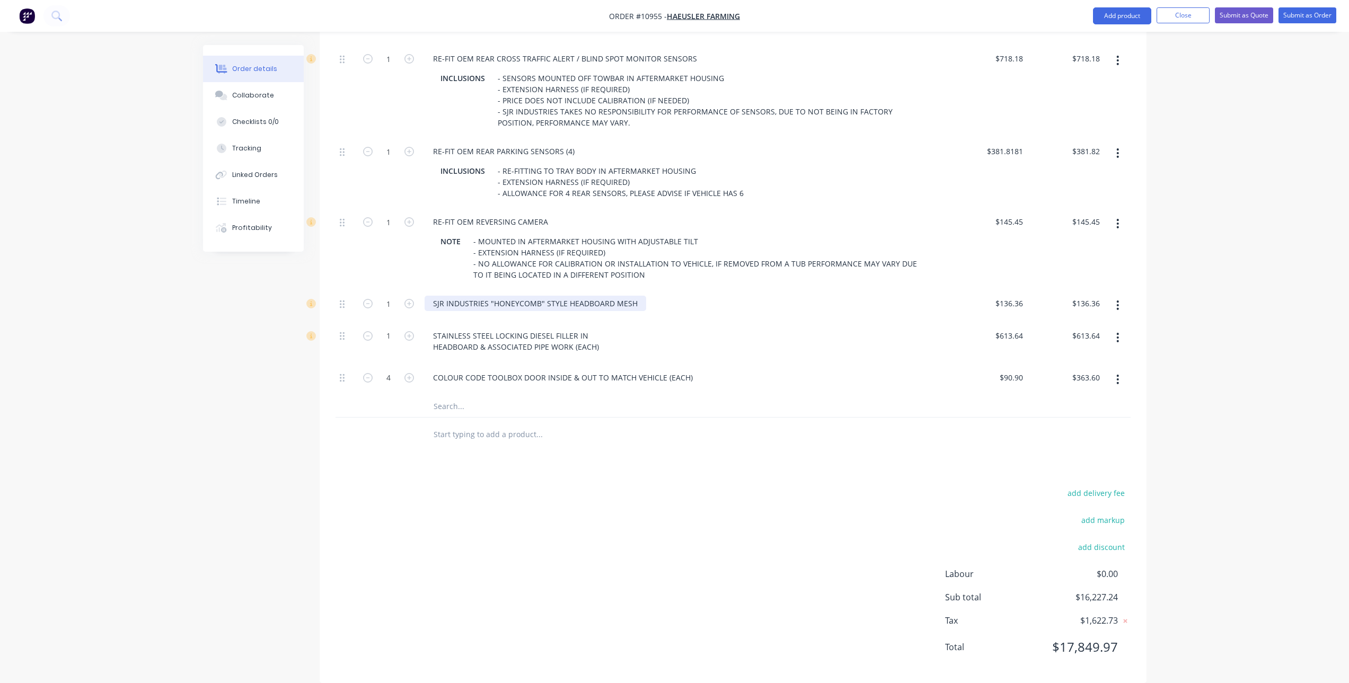
scroll to position [1017, 0]
click at [501, 327] on div "STAINLESS STEEL LOCKING DIESEL FILLER IN HEADBOARD & ASSOCIATED PIPE WORK (EACH)" at bounding box center [515, 340] width 183 height 26
click at [476, 327] on div "STAINLESS STEEL LOCKING DIESEL FILLER IN HEADBOARD & ASSOCIATED PIPE WORK (EACH)" at bounding box center [515, 340] width 183 height 26
drag, startPoint x: 549, startPoint y: 320, endPoint x: 528, endPoint y: 320, distance: 21.7
click at [528, 327] on div "STAINLESS STEEL LOCKING DIESEL FILLER IN HEADBOARD & ASSOCIATED PIPE WORK (EACH)" at bounding box center [515, 340] width 183 height 26
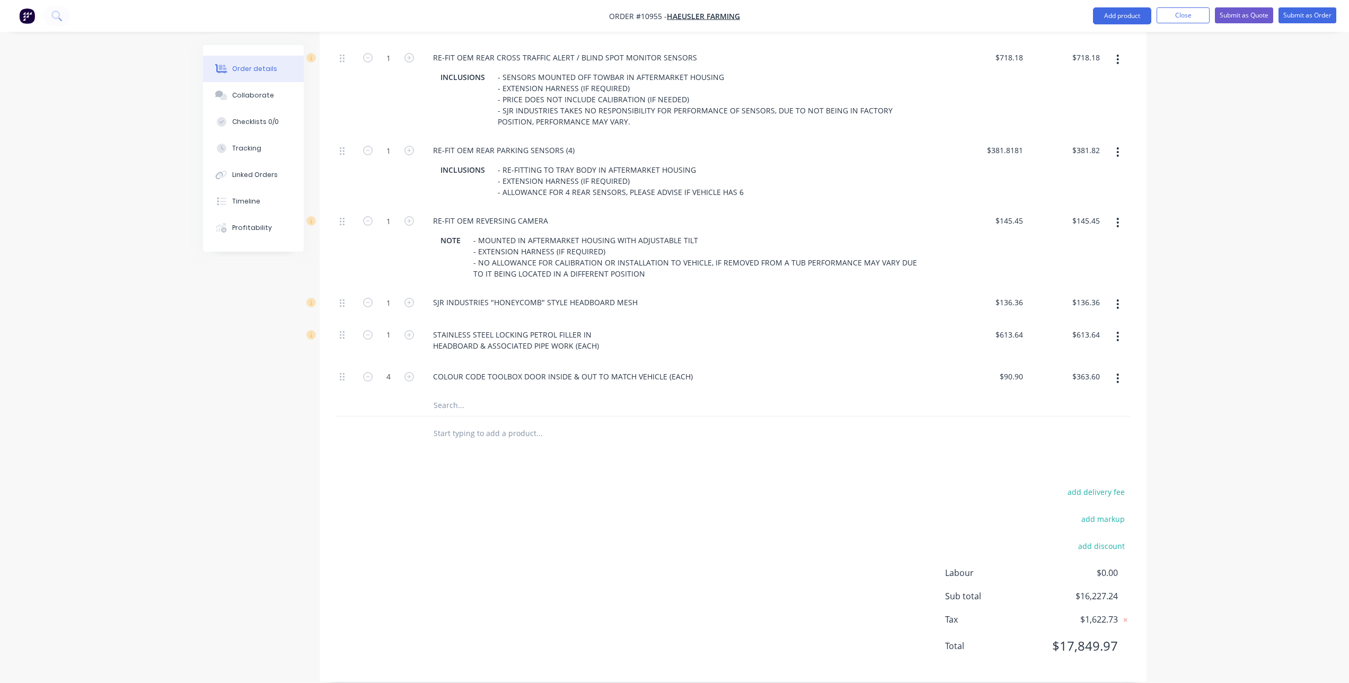
click at [614, 445] on div "Products Show / Hide columns Add product Qty Price Total Kit 1 Tray Body & Acce…" at bounding box center [733, 28] width 827 height 1308
click at [1243, 17] on button "Submit as Quote" at bounding box center [1243, 15] width 58 height 16
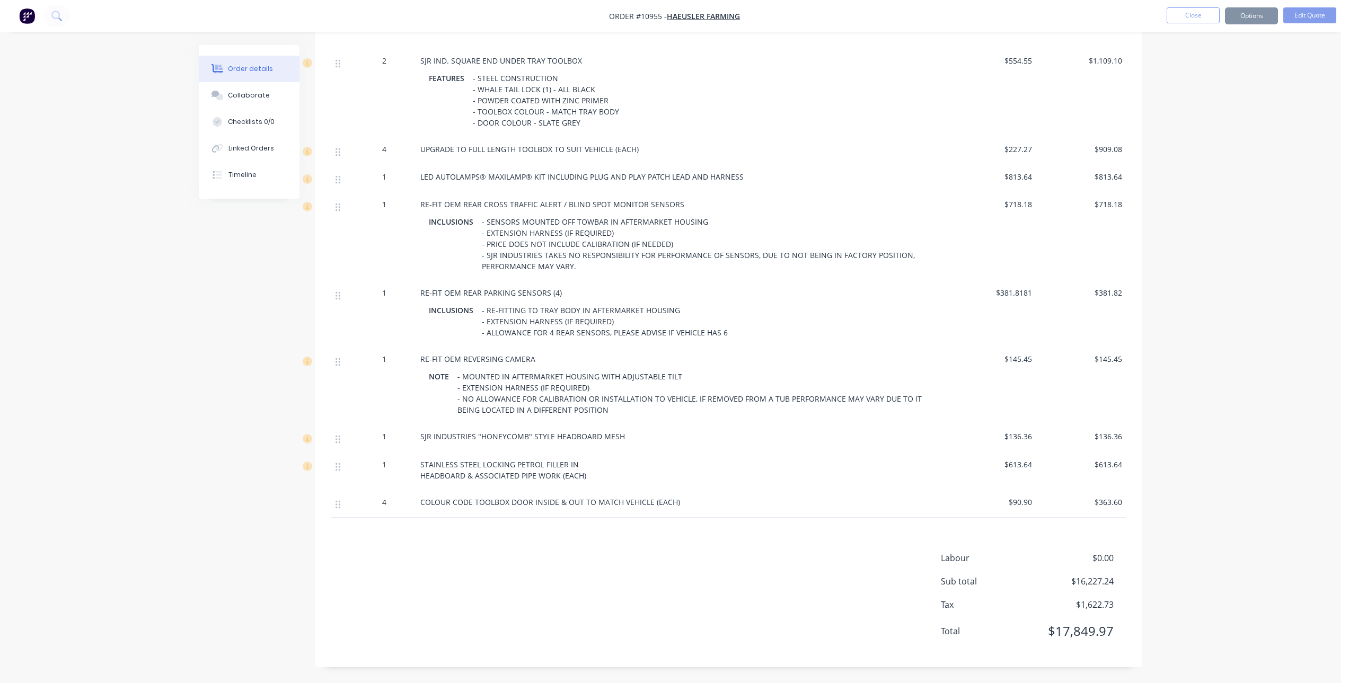
scroll to position [0, 0]
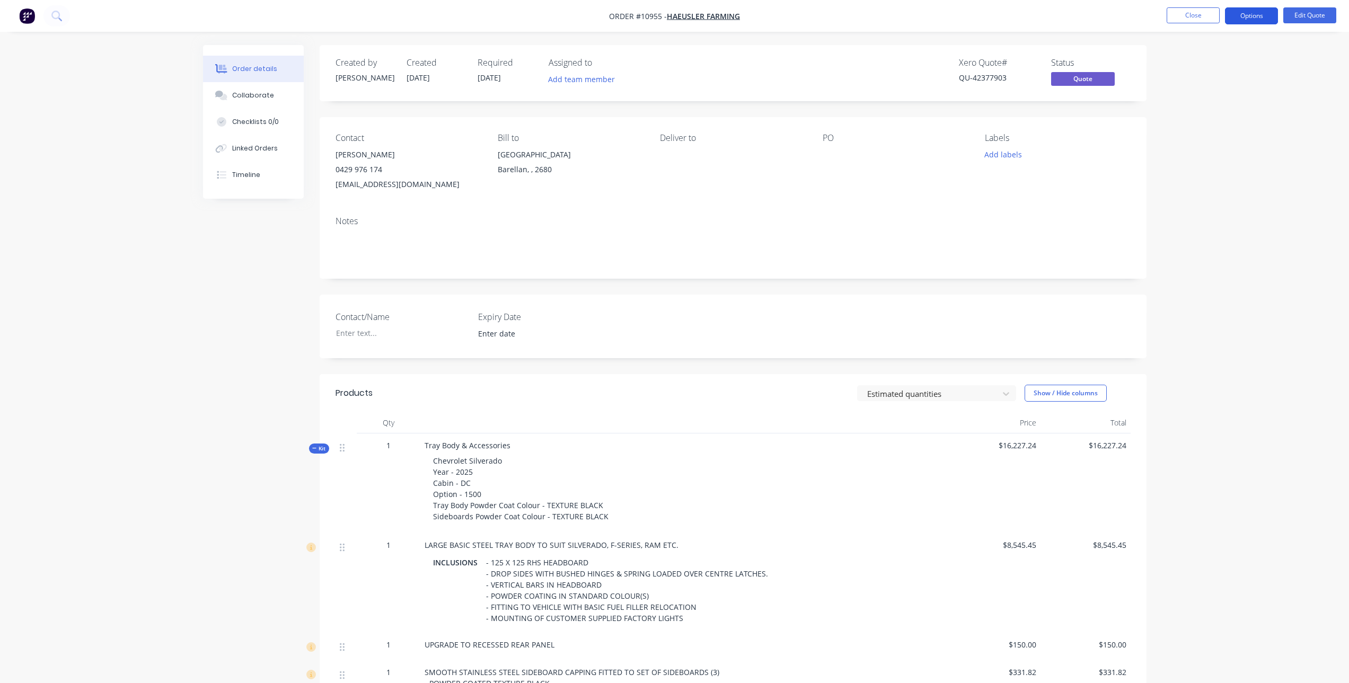
click at [1244, 12] on button "Options" at bounding box center [1251, 15] width 53 height 17
click at [1198, 58] on div "Quote" at bounding box center [1219, 64] width 97 height 15
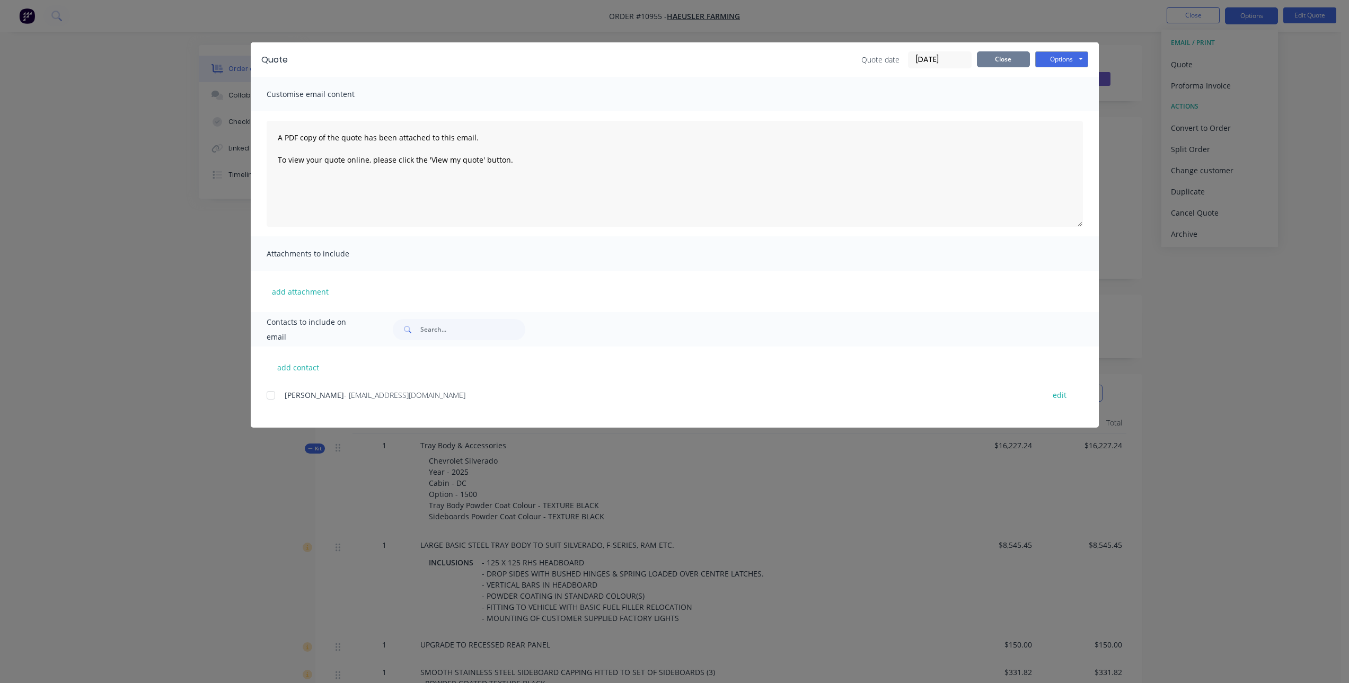
click at [1011, 60] on button "Close" at bounding box center [1003, 59] width 53 height 16
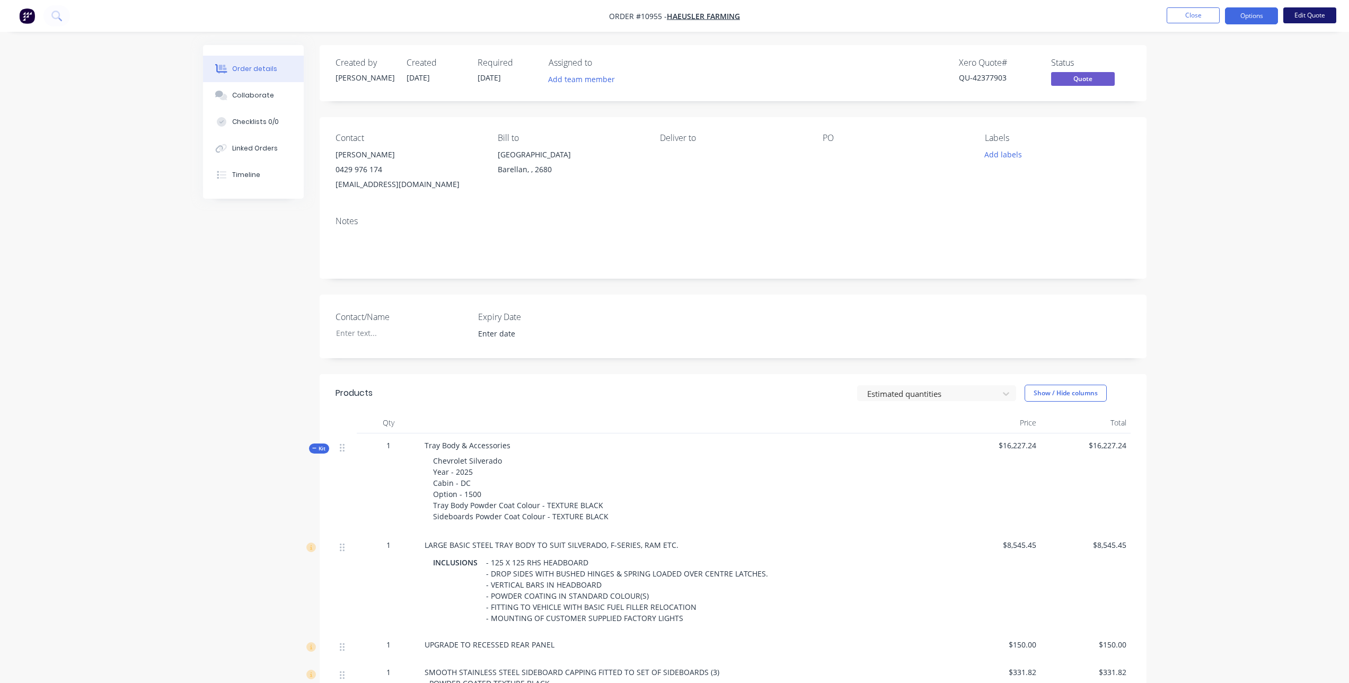
click at [1318, 15] on button "Edit Quote" at bounding box center [1309, 15] width 53 height 16
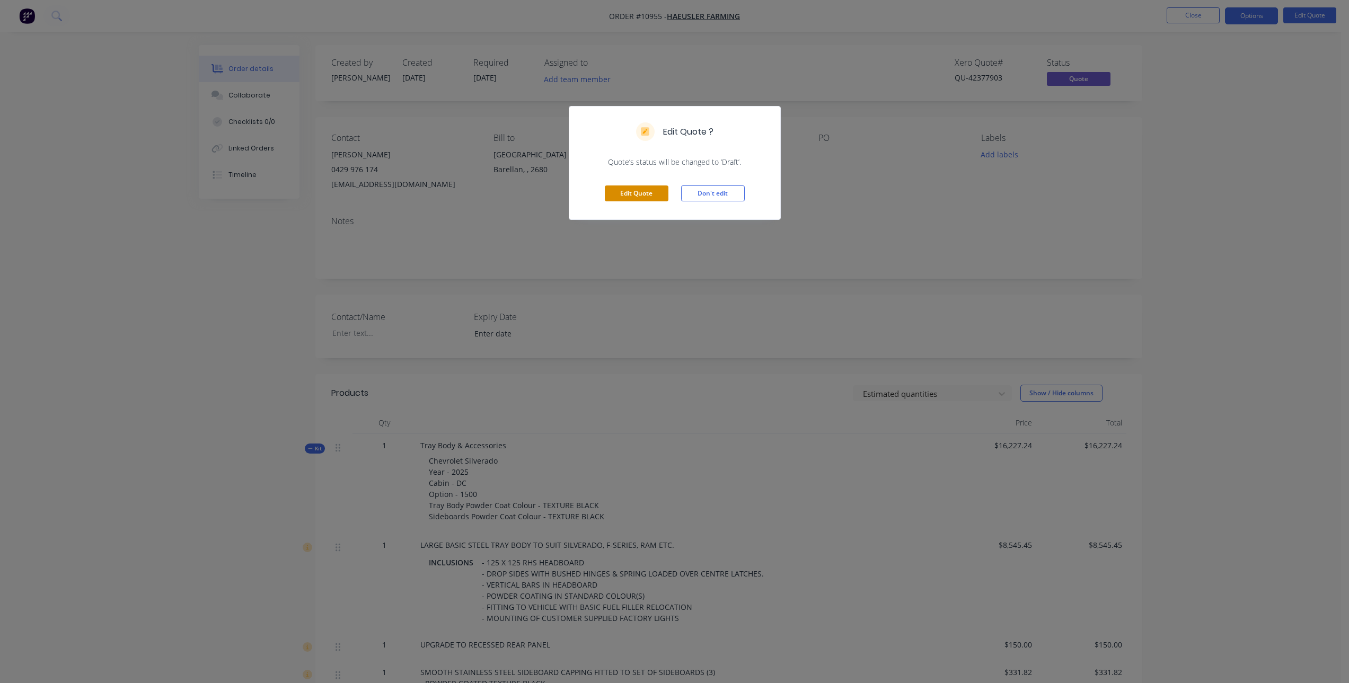
click at [650, 196] on button "Edit Quote" at bounding box center [637, 193] width 64 height 16
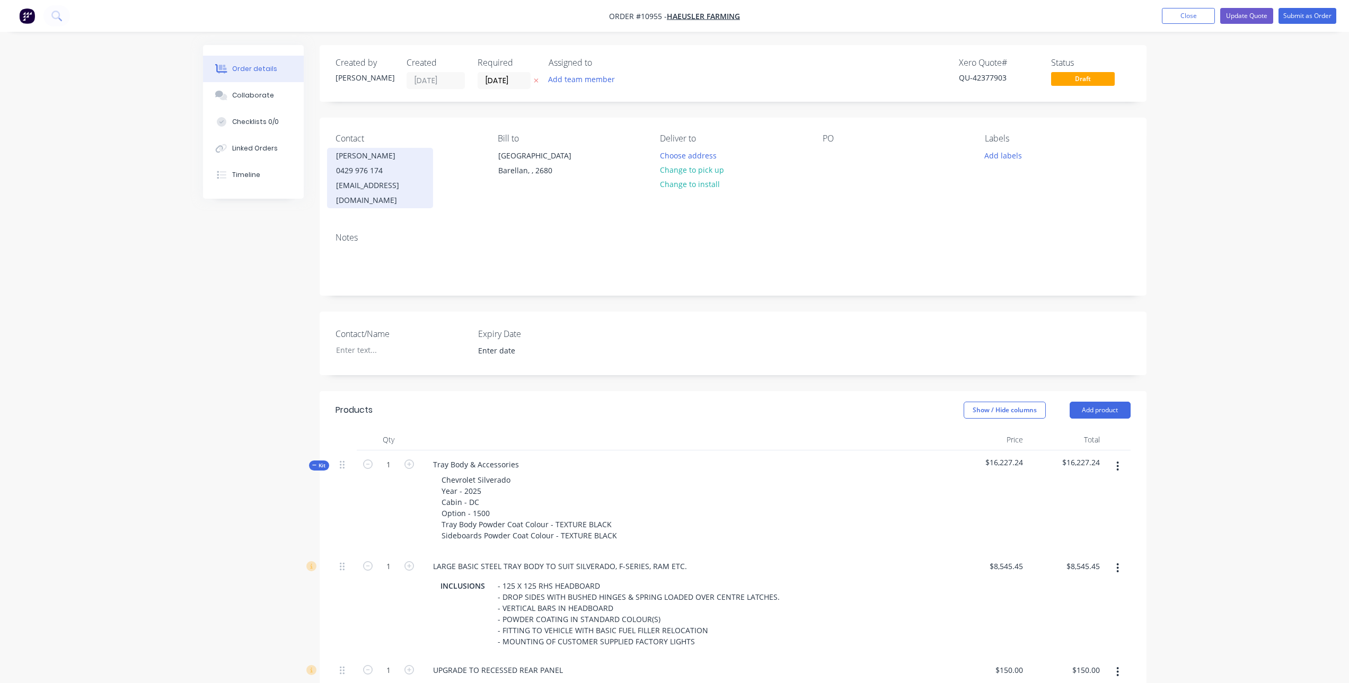
click at [387, 166] on div "0429 976 174" at bounding box center [380, 170] width 88 height 15
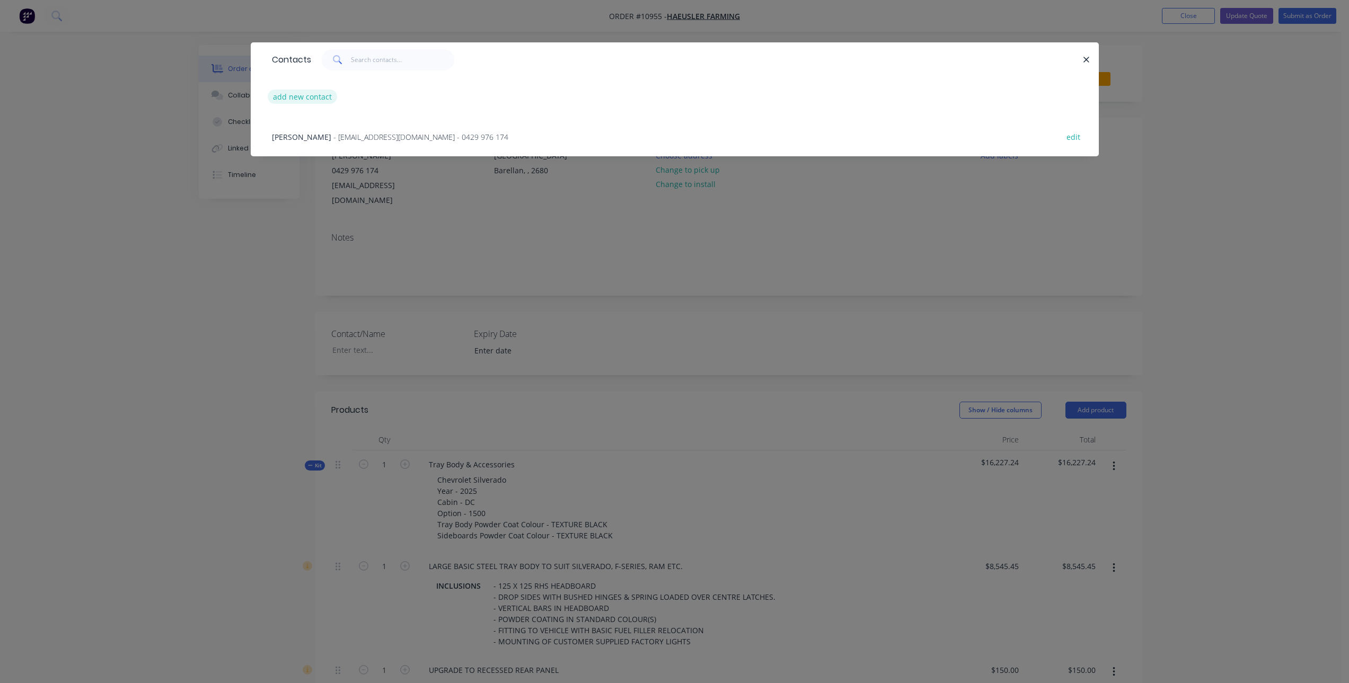
click at [300, 98] on button "add new contact" at bounding box center [303, 97] width 70 height 14
select select "AU"
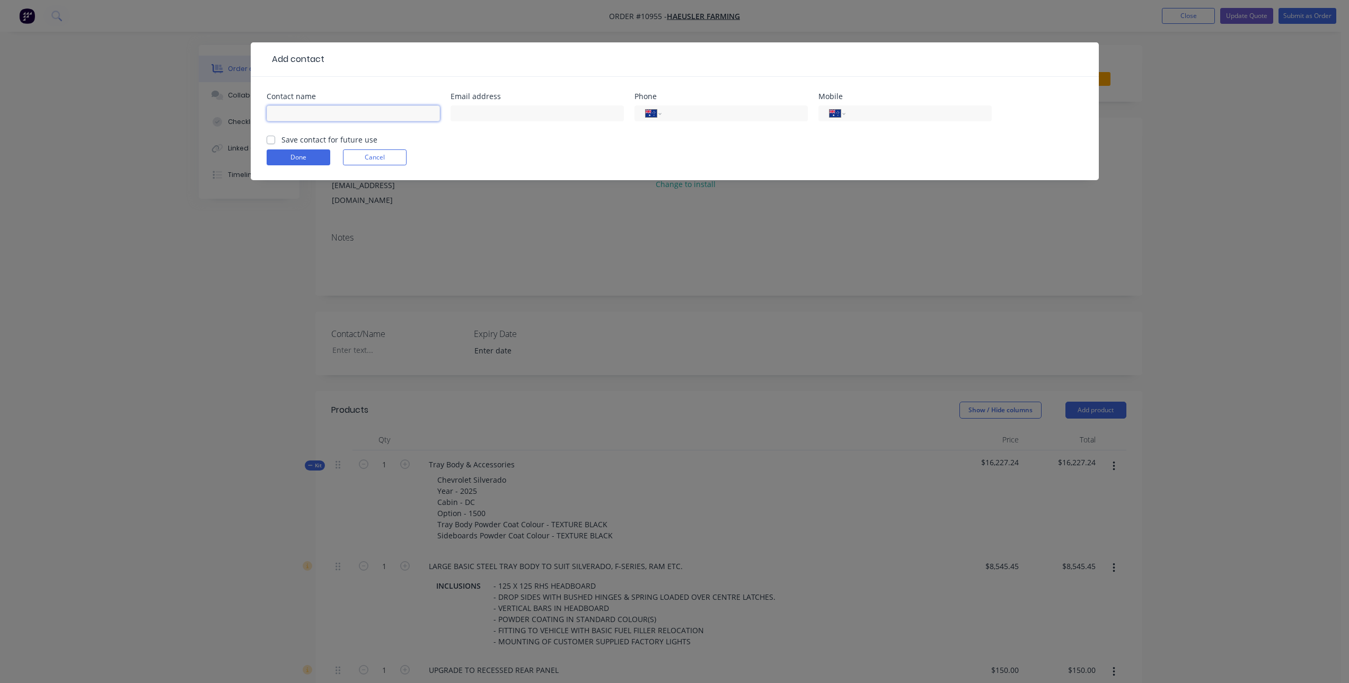
click at [291, 112] on input "text" at bounding box center [353, 113] width 173 height 16
type input "n"
type input "[PERSON_NAME]"
click at [281, 138] on label "Save contact for future use" at bounding box center [329, 139] width 96 height 11
click at [271, 138] on input "Save contact for future use" at bounding box center [271, 139] width 8 height 10
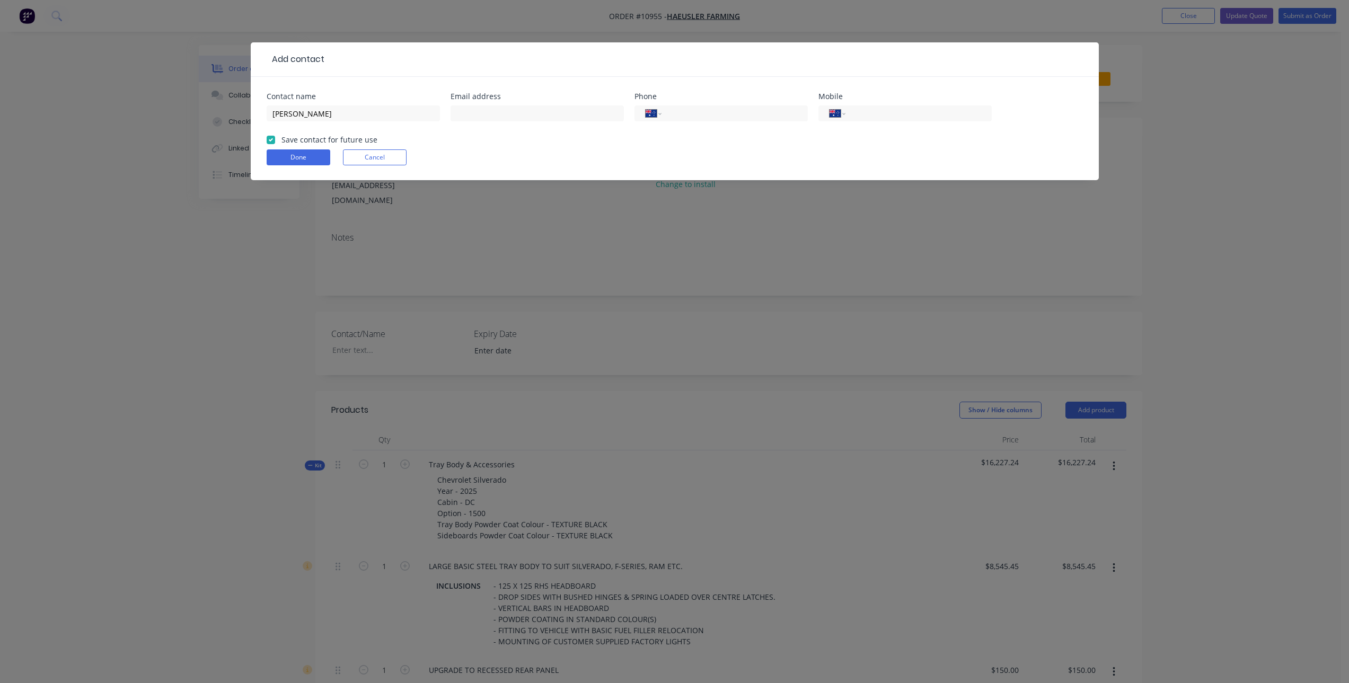
checkbox input "true"
click at [546, 116] on input "text" at bounding box center [536, 113] width 173 height 16
type input "[EMAIL_ADDRESS][DOMAIN_NAME]"
click at [901, 115] on input "tel" at bounding box center [916, 114] width 127 height 12
type input "0472 733 496"
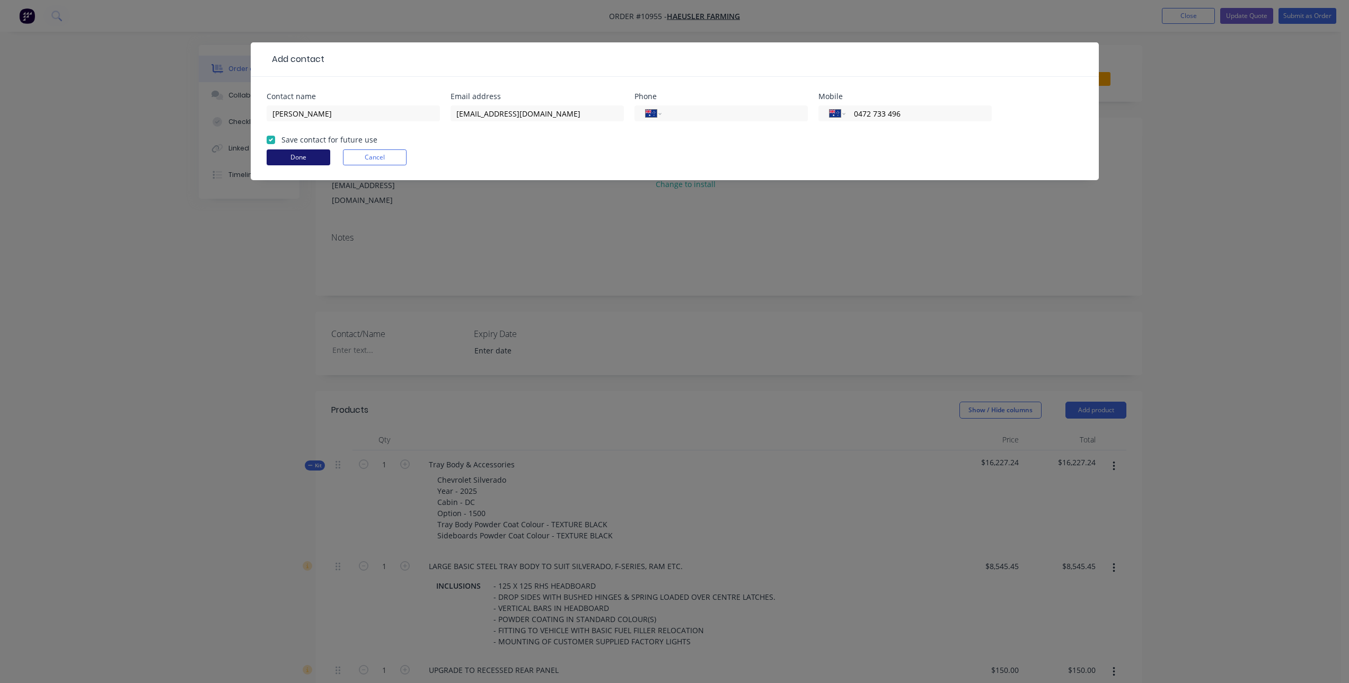
click at [305, 160] on button "Done" at bounding box center [299, 157] width 64 height 16
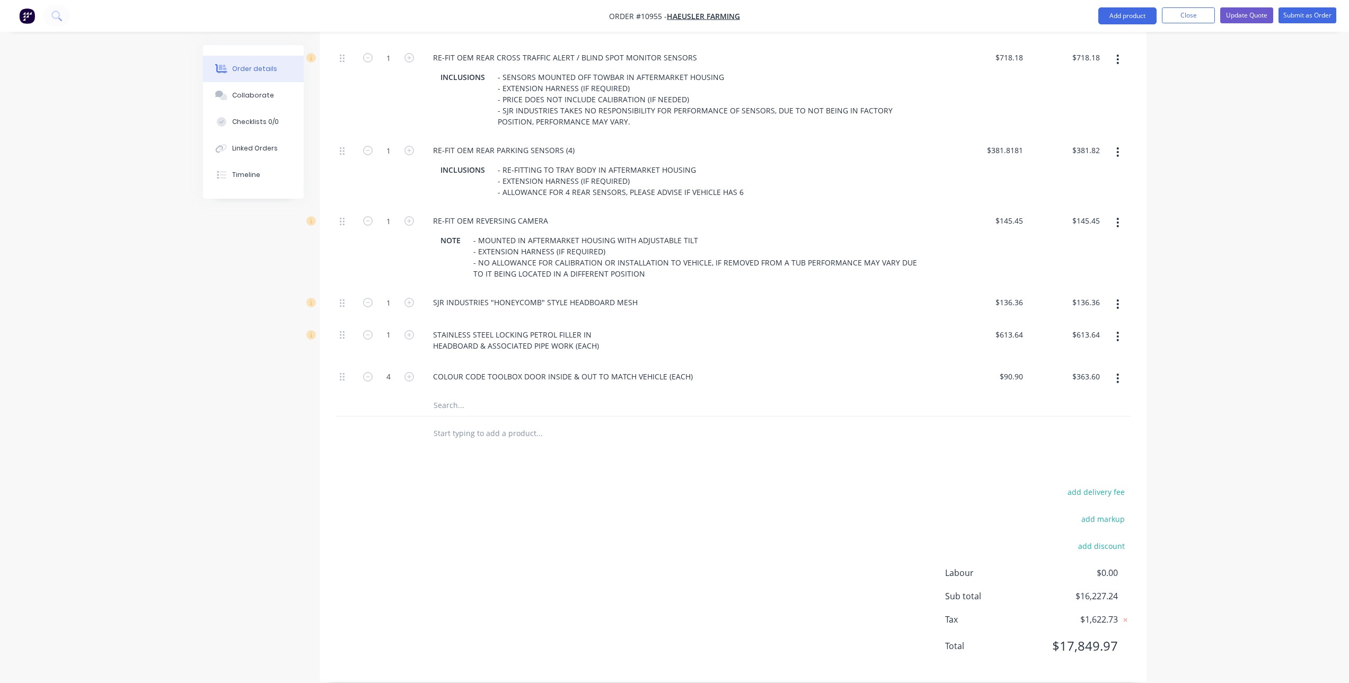
scroll to position [593, 0]
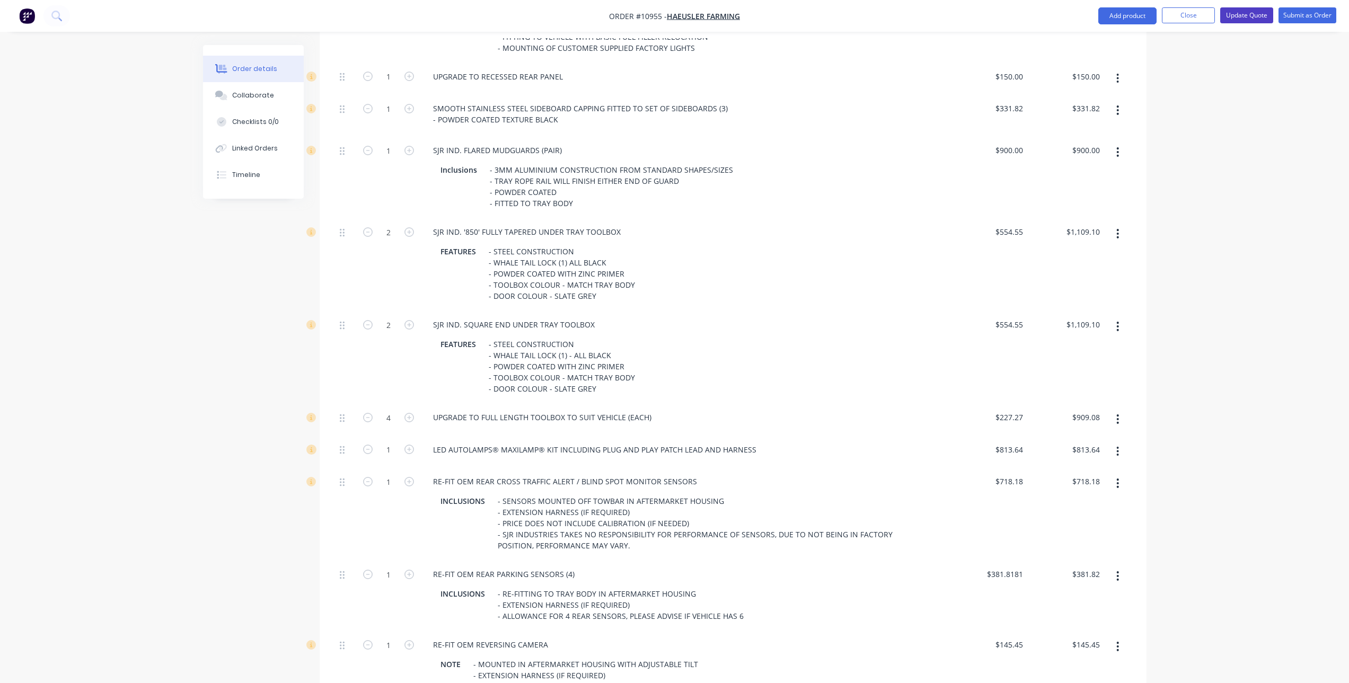
click at [1237, 15] on button "Update Quote" at bounding box center [1246, 15] width 53 height 16
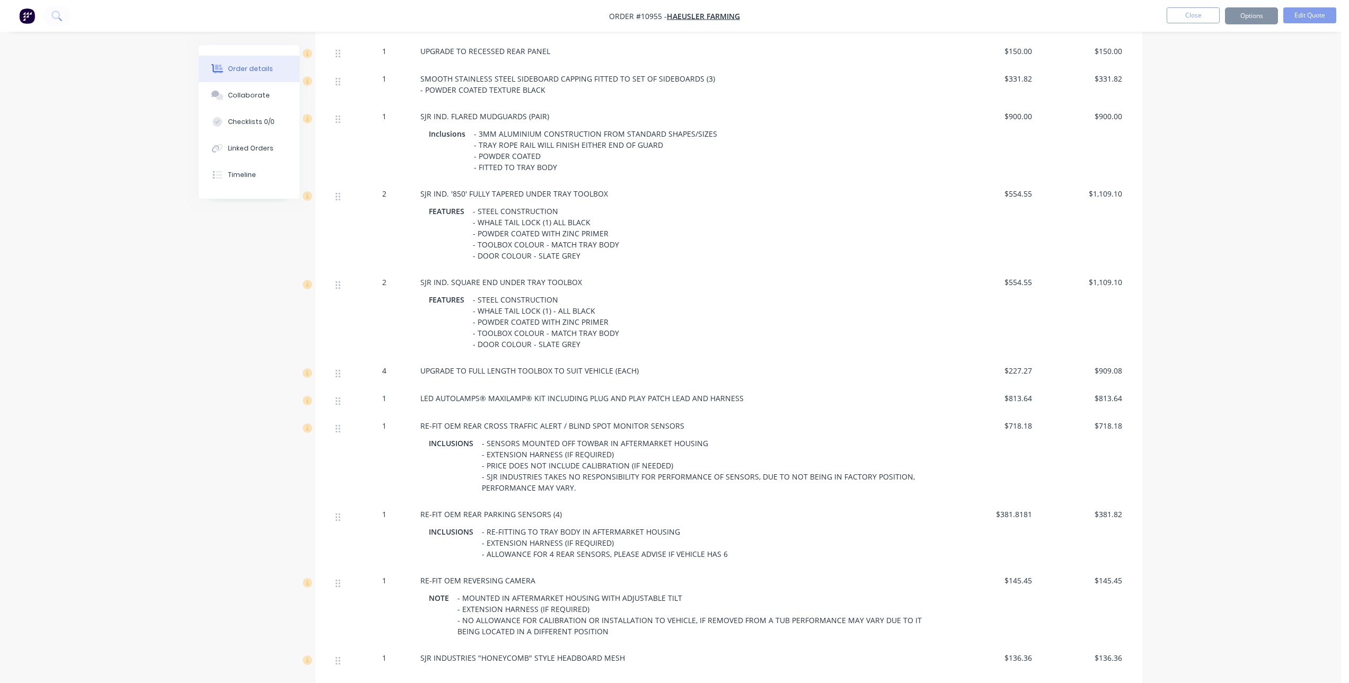
scroll to position [0, 0]
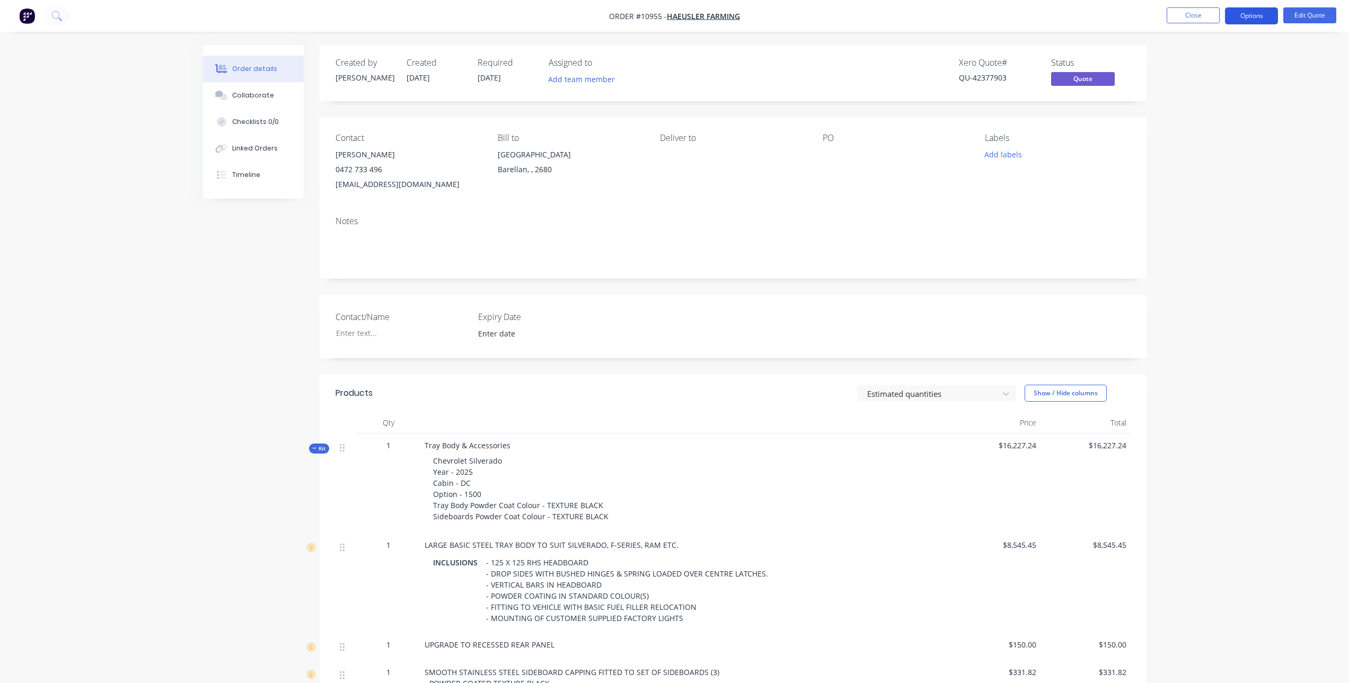
click at [1251, 14] on button "Options" at bounding box center [1251, 15] width 53 height 17
click at [1304, 11] on button "Edit Quote" at bounding box center [1309, 15] width 53 height 16
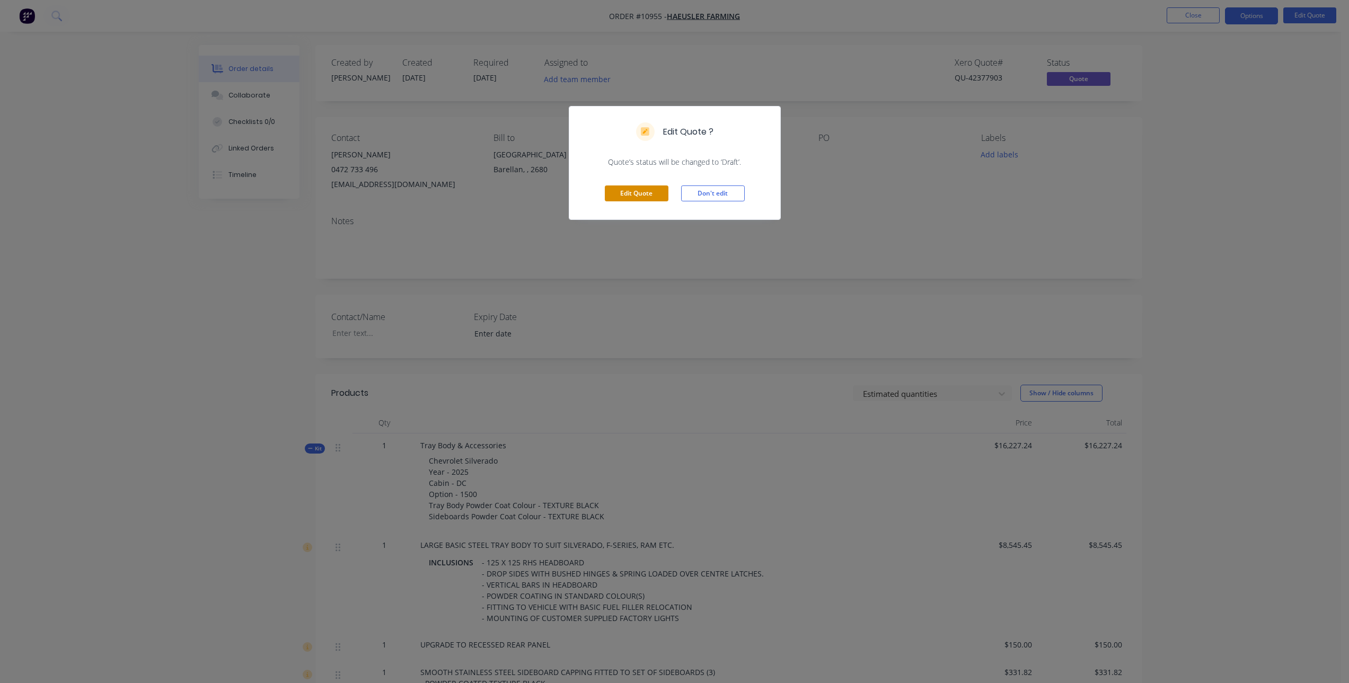
click at [646, 192] on button "Edit Quote" at bounding box center [637, 193] width 64 height 16
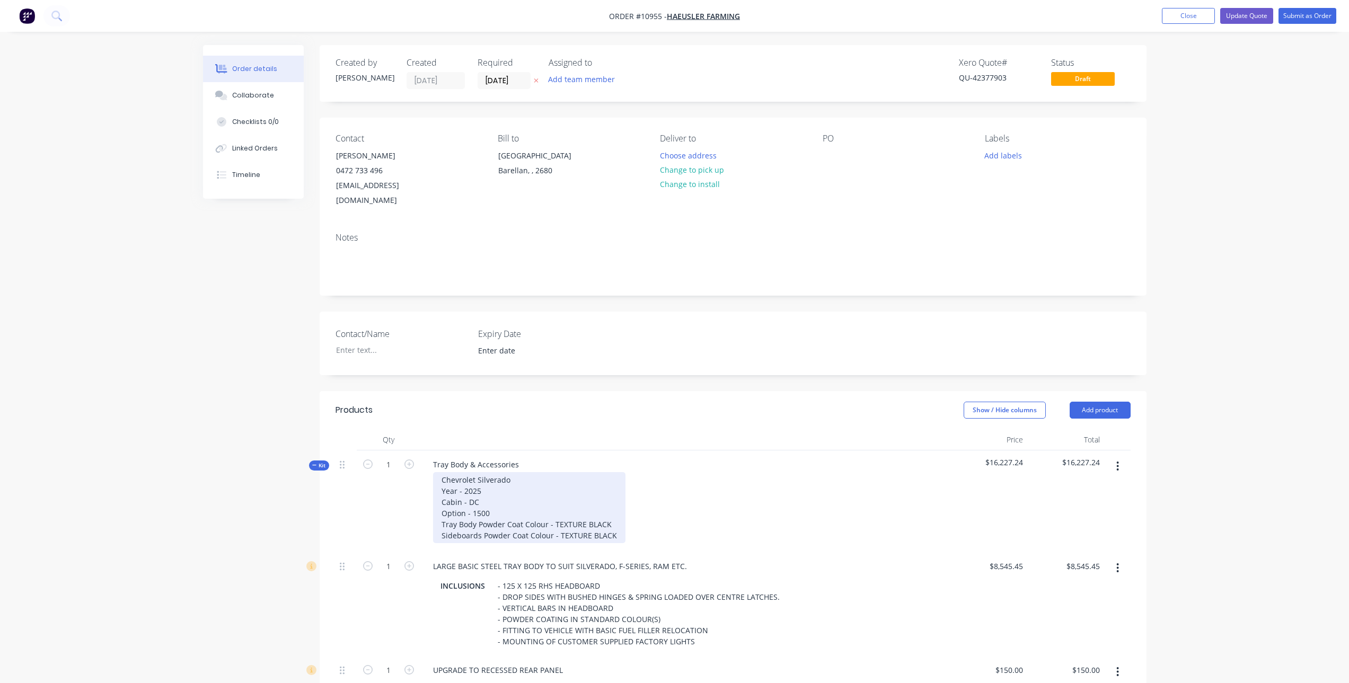
click at [504, 472] on div "Chevrolet Silverado Year - 2025 Cabin - DC Option - 1500 Tray Body Powder Coat …" at bounding box center [529, 507] width 192 height 71
click at [496, 495] on div "Chevrolet Silverado Year - 2025 Cabin - DC Option - 1500 Tray Body Powder Coat …" at bounding box center [529, 507] width 192 height 71
click at [717, 479] on div "Chevrolet Silverado Year - 2025 Cabin - DC Option - 1500 ZR2 Tray Body Powder C…" at bounding box center [684, 507] width 521 height 71
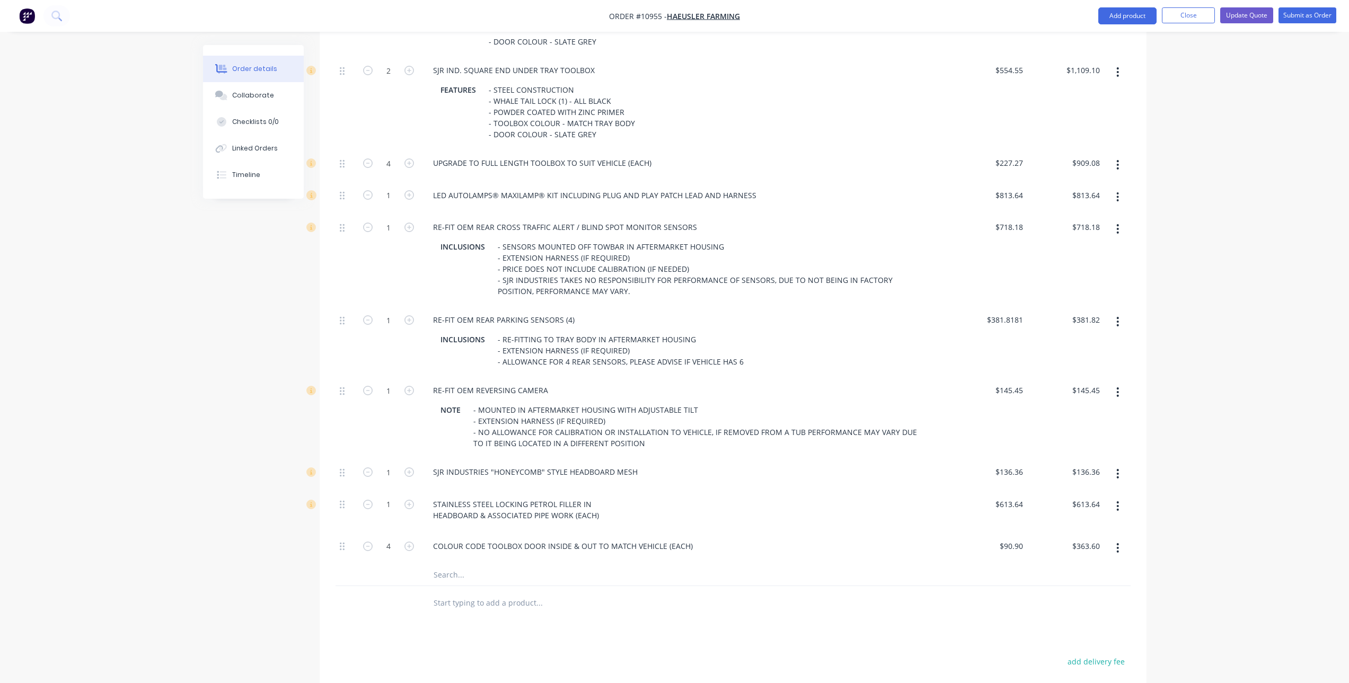
scroll to position [1017, 0]
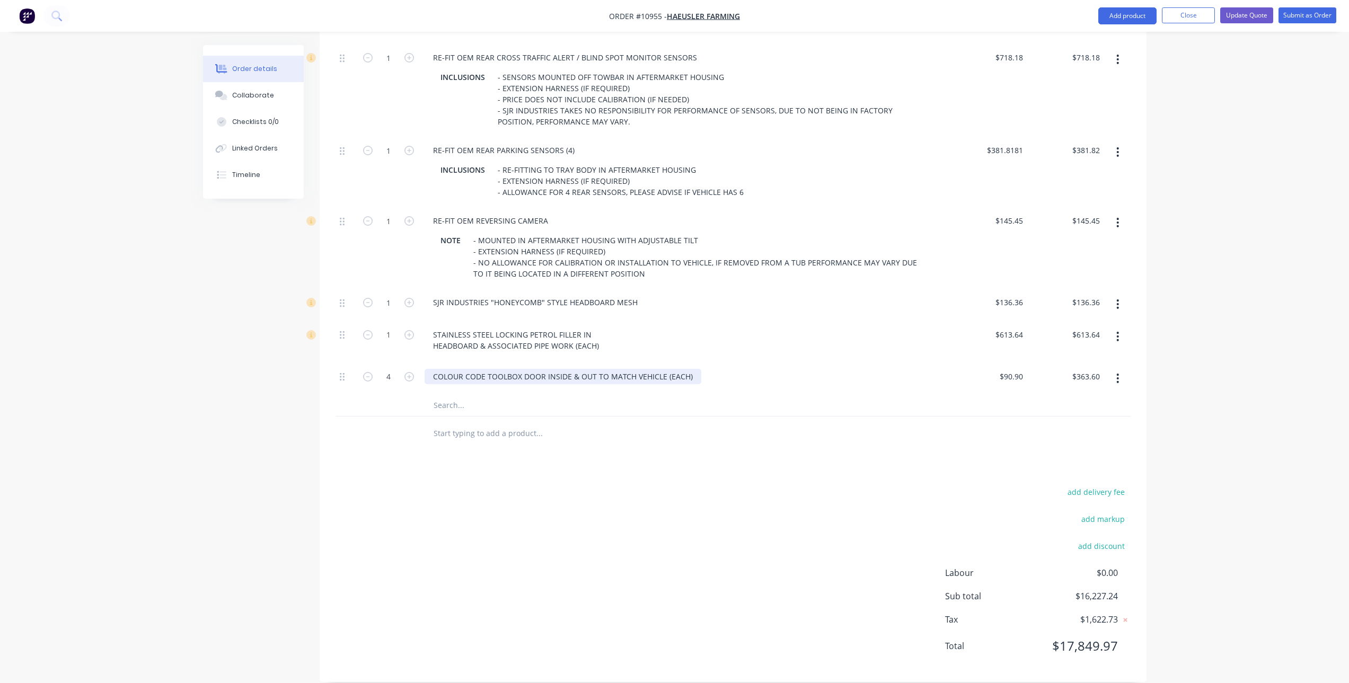
click at [695, 369] on div "COLOUR CODE TOOLBOX DOOR INSIDE & OUT TO MATCH VEHICLE (EACH)" at bounding box center [562, 376] width 277 height 15
click at [725, 440] on div "Products Show / Hide columns Add product Qty Price Total Kit 1 Tray Body & Acce…" at bounding box center [733, 28] width 827 height 1308
click at [1240, 15] on button "Update Quote" at bounding box center [1246, 15] width 53 height 16
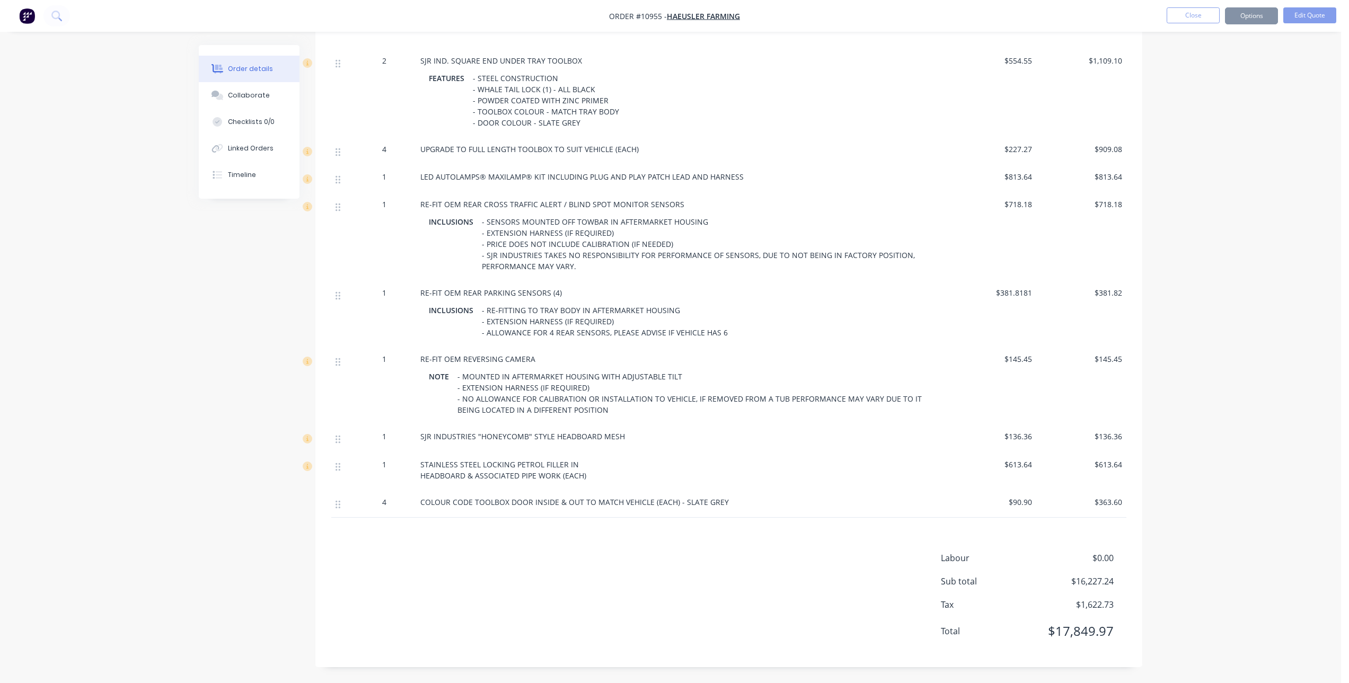
scroll to position [0, 0]
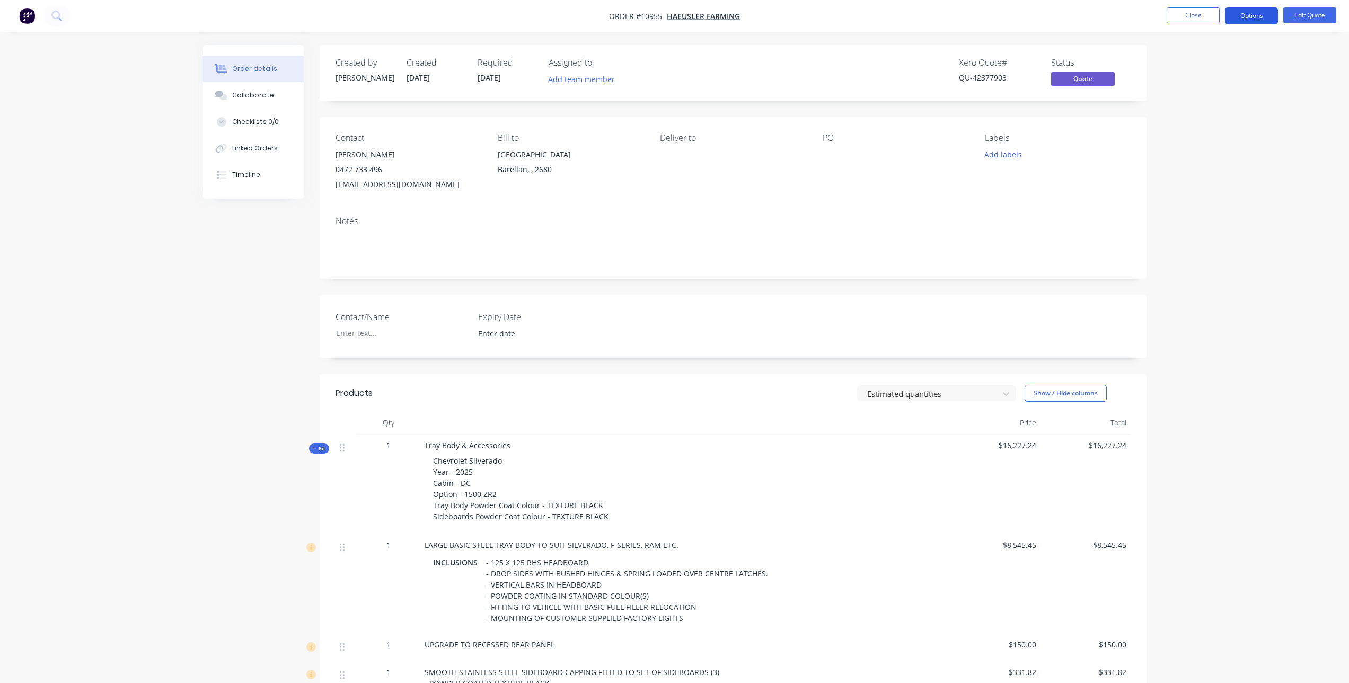
click at [1260, 17] on button "Options" at bounding box center [1251, 15] width 53 height 17
click at [1186, 61] on div "Quote" at bounding box center [1219, 64] width 97 height 15
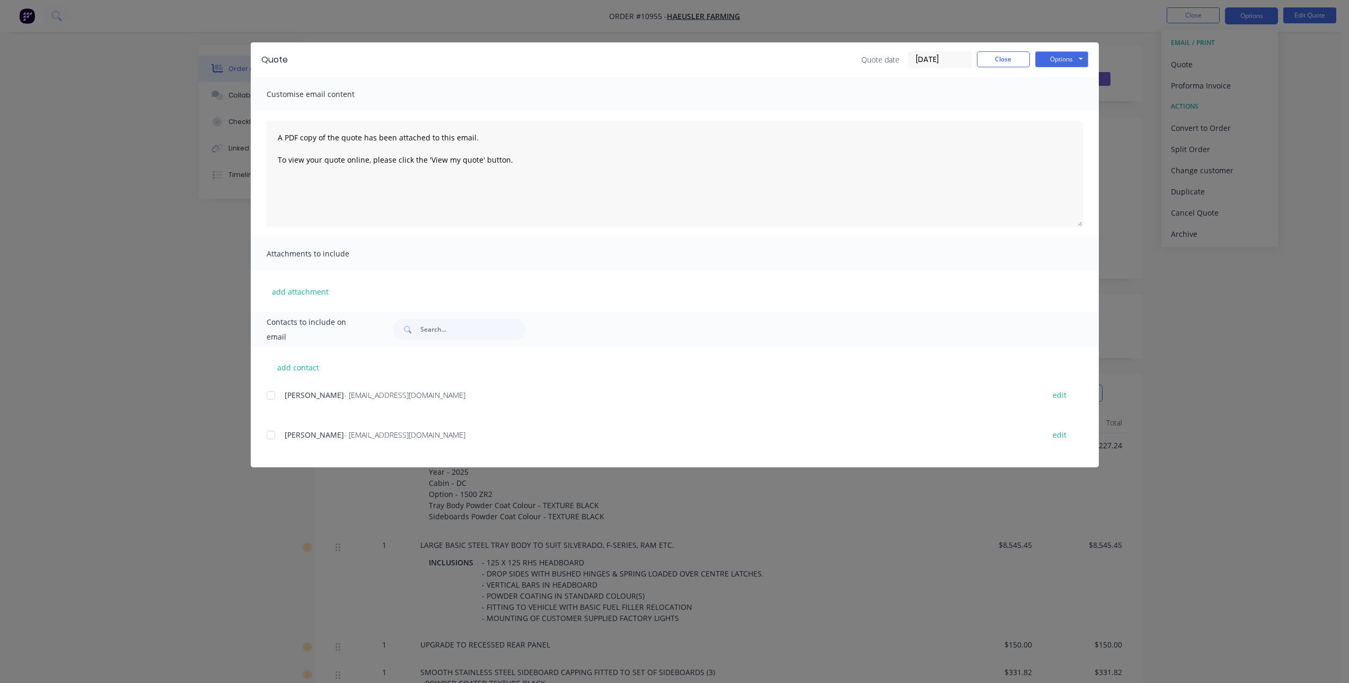
click at [274, 433] on div at bounding box center [270, 434] width 21 height 21
click at [1057, 58] on button "Options" at bounding box center [1061, 59] width 53 height 16
click at [1071, 111] on button "Email" at bounding box center [1069, 112] width 68 height 17
click at [996, 60] on button "Close" at bounding box center [1003, 59] width 53 height 16
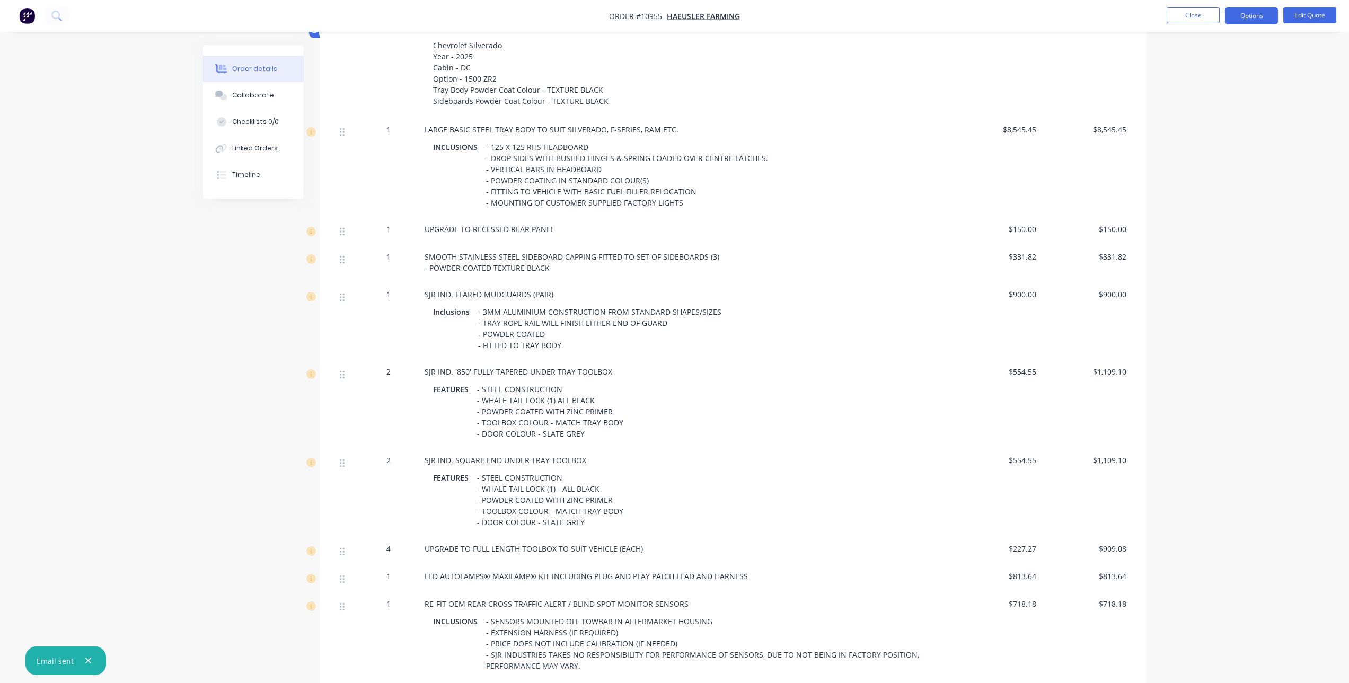
scroll to position [338, 0]
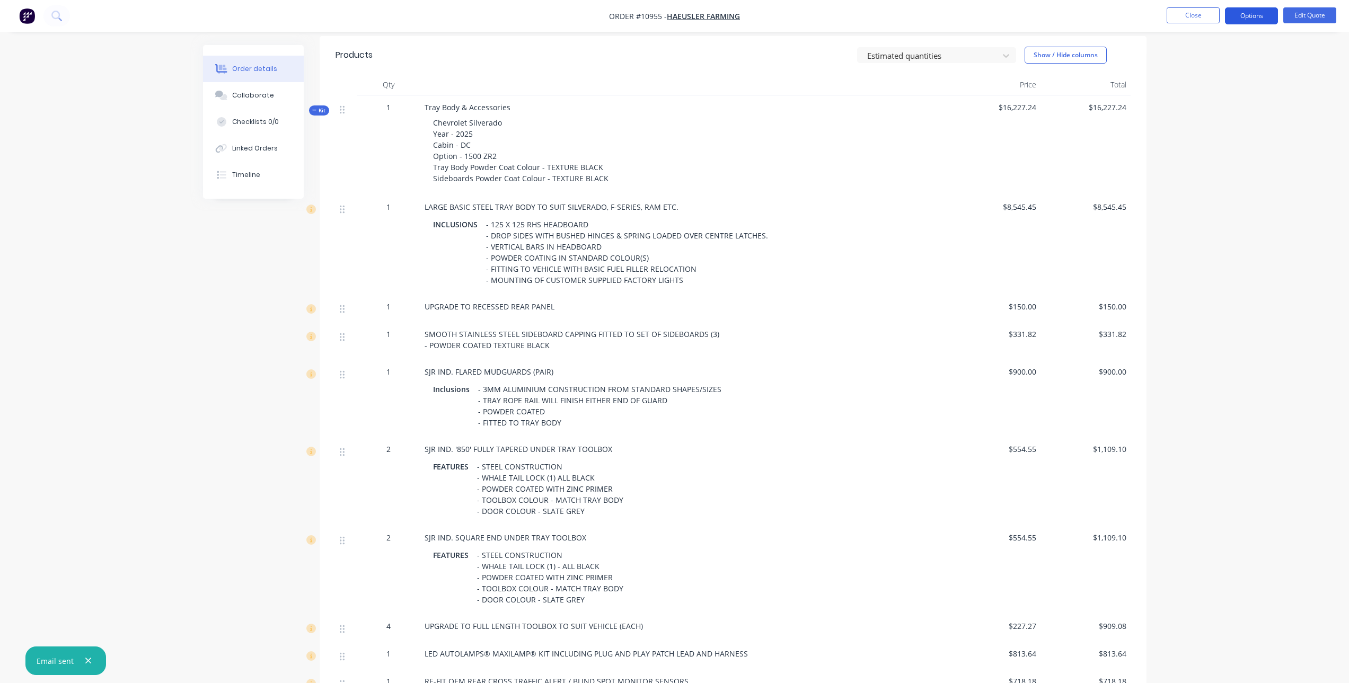
click at [1259, 14] on button "Options" at bounding box center [1251, 15] width 53 height 17
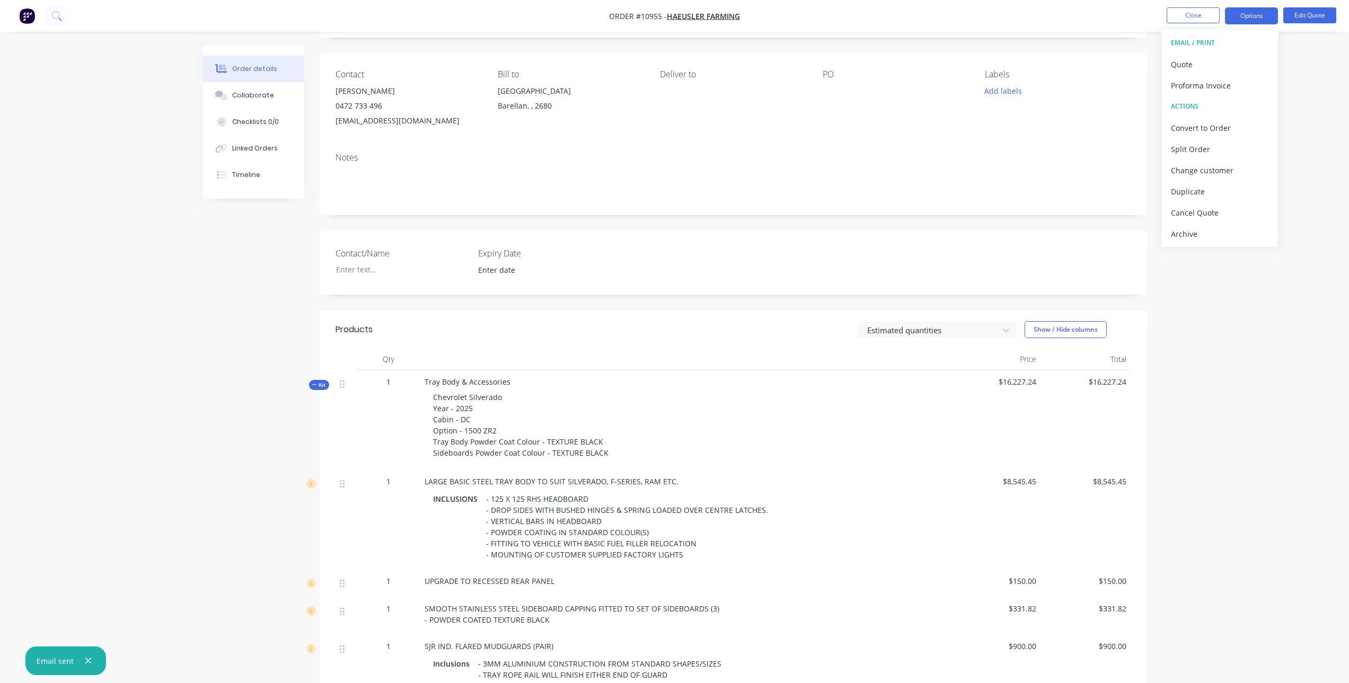
scroll to position [0, 0]
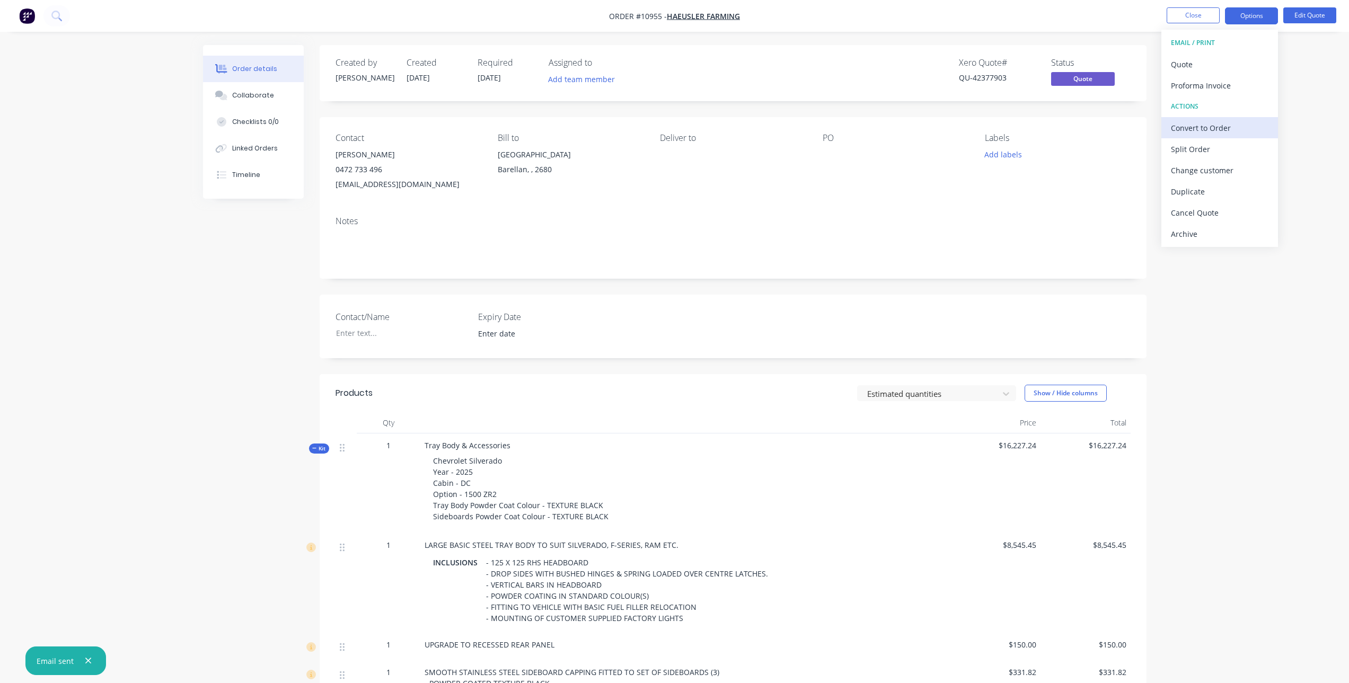
click at [1227, 123] on div "Convert to Order" at bounding box center [1219, 127] width 97 height 15
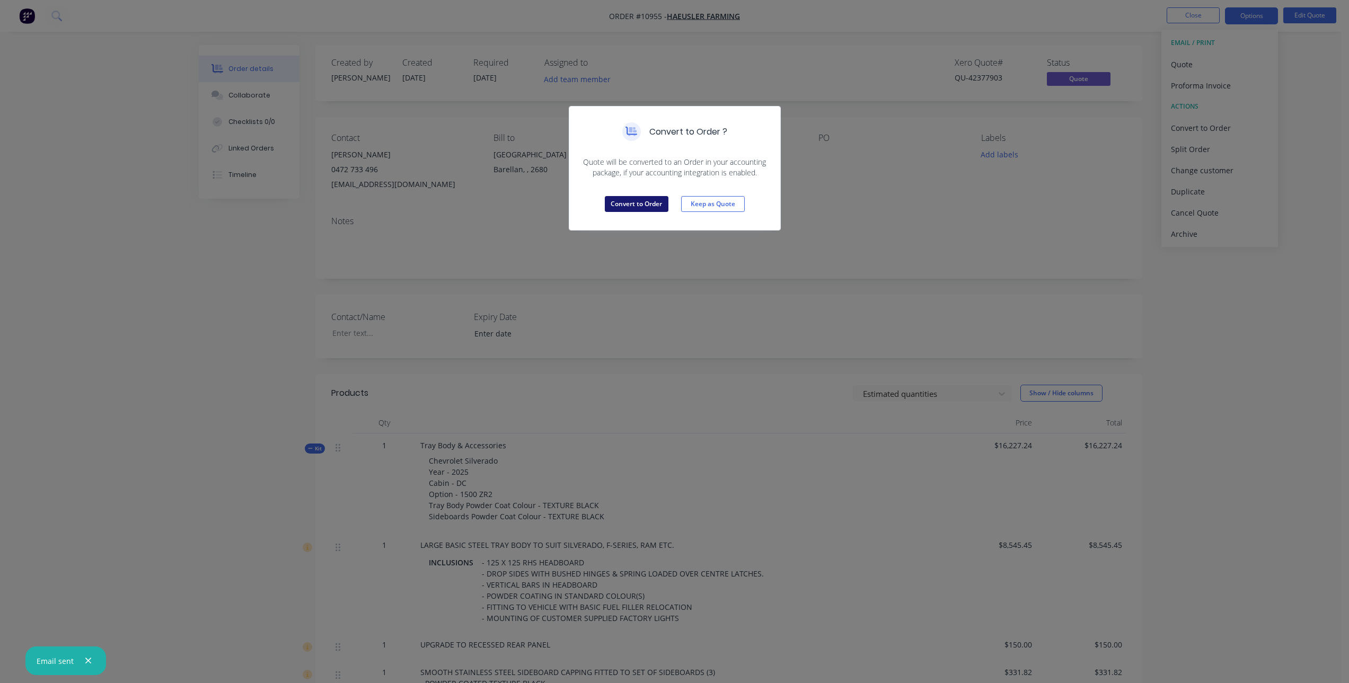
click at [645, 204] on button "Convert to Order" at bounding box center [637, 204] width 64 height 16
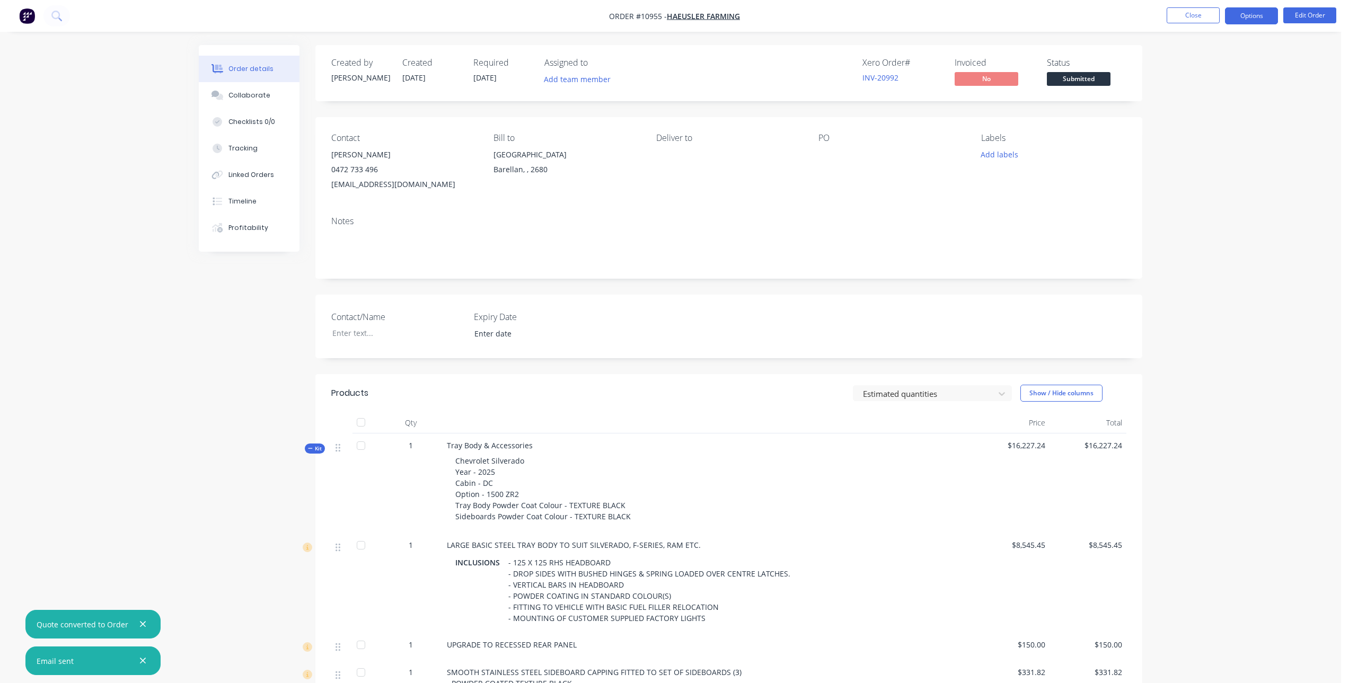
click at [1249, 17] on button "Options" at bounding box center [1251, 15] width 53 height 17
click at [1218, 84] on div "Partial Invoice" at bounding box center [1219, 85] width 97 height 15
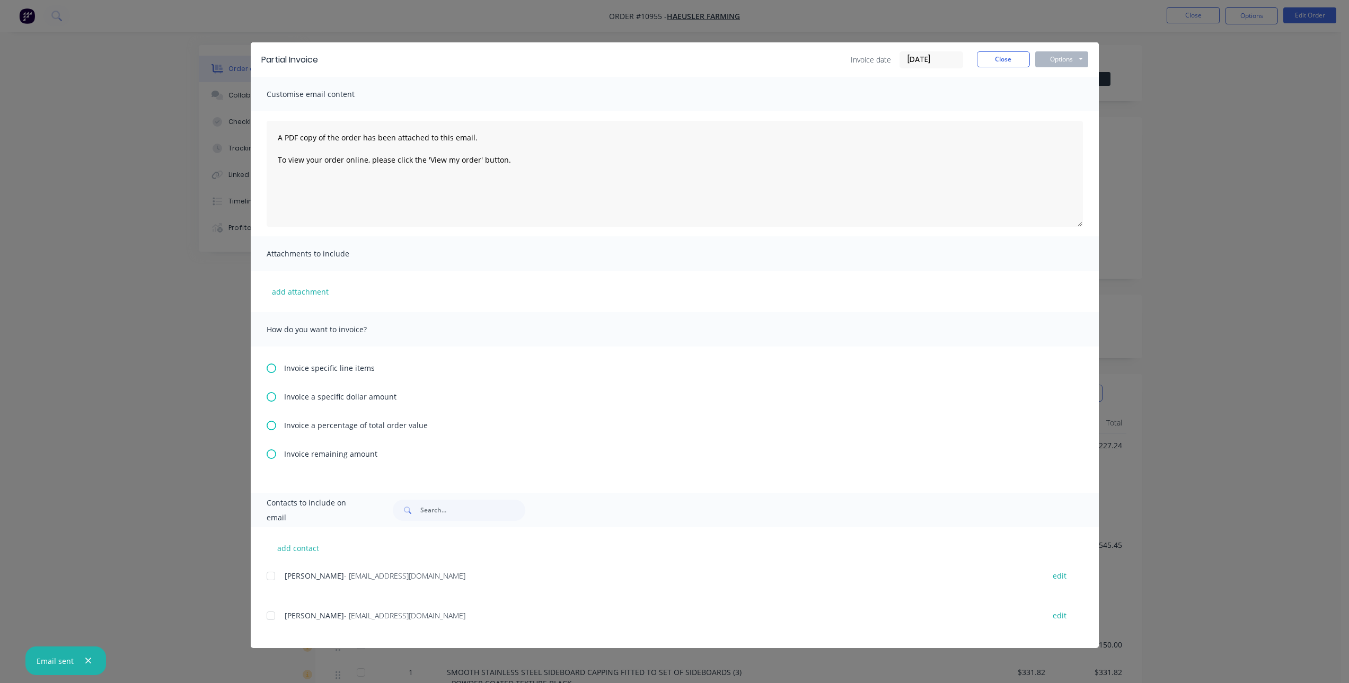
click at [274, 423] on icon at bounding box center [272, 426] width 10 height 10
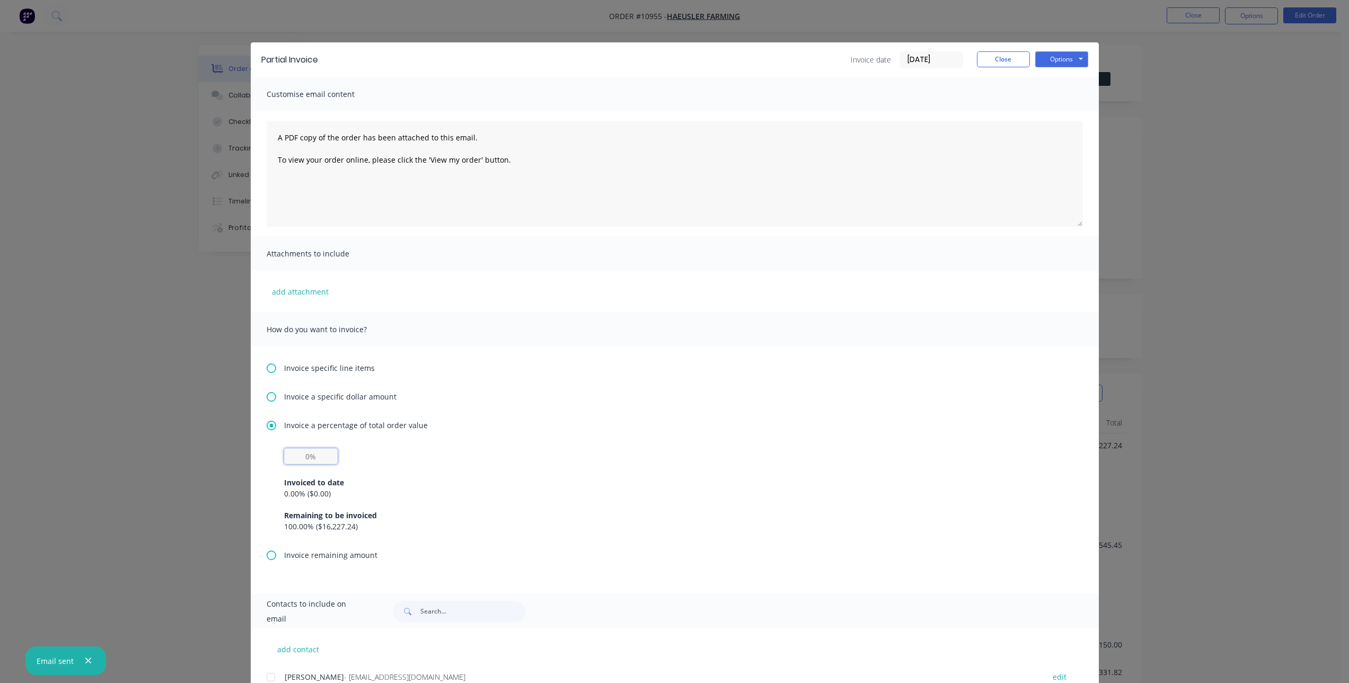
drag, startPoint x: 317, startPoint y: 456, endPoint x: 279, endPoint y: 463, distance: 38.7
click at [279, 463] on div "Invoiced to date 0.00 % ( $0.00 ) Remaining to be invoiced 100.00 % ( $16,227.2…" at bounding box center [675, 498] width 816 height 101
type input "50%"
click at [530, 467] on div "Invoiced to date 0.00 % ( $0.00 ) Remaining to be invoiced 100.00 % ( $16,227.2…" at bounding box center [674, 498] width 781 height 68
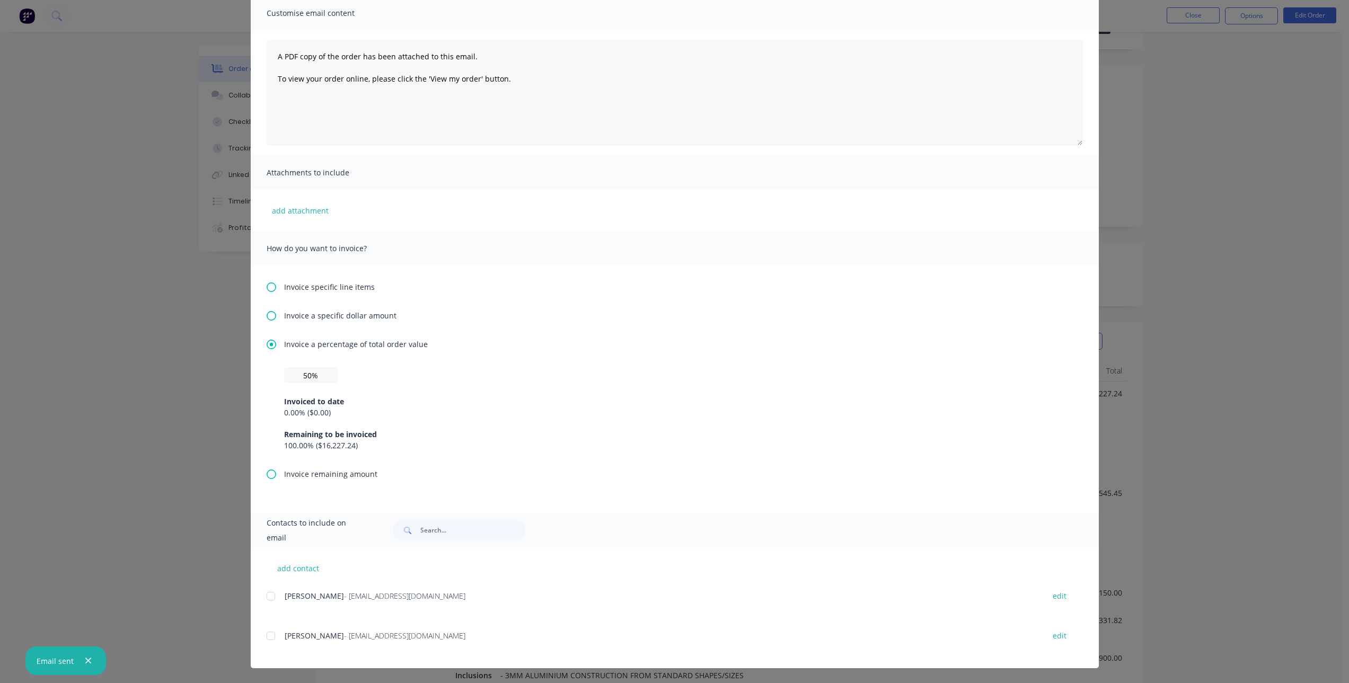
scroll to position [159, 0]
click at [271, 637] on div at bounding box center [270, 635] width 21 height 21
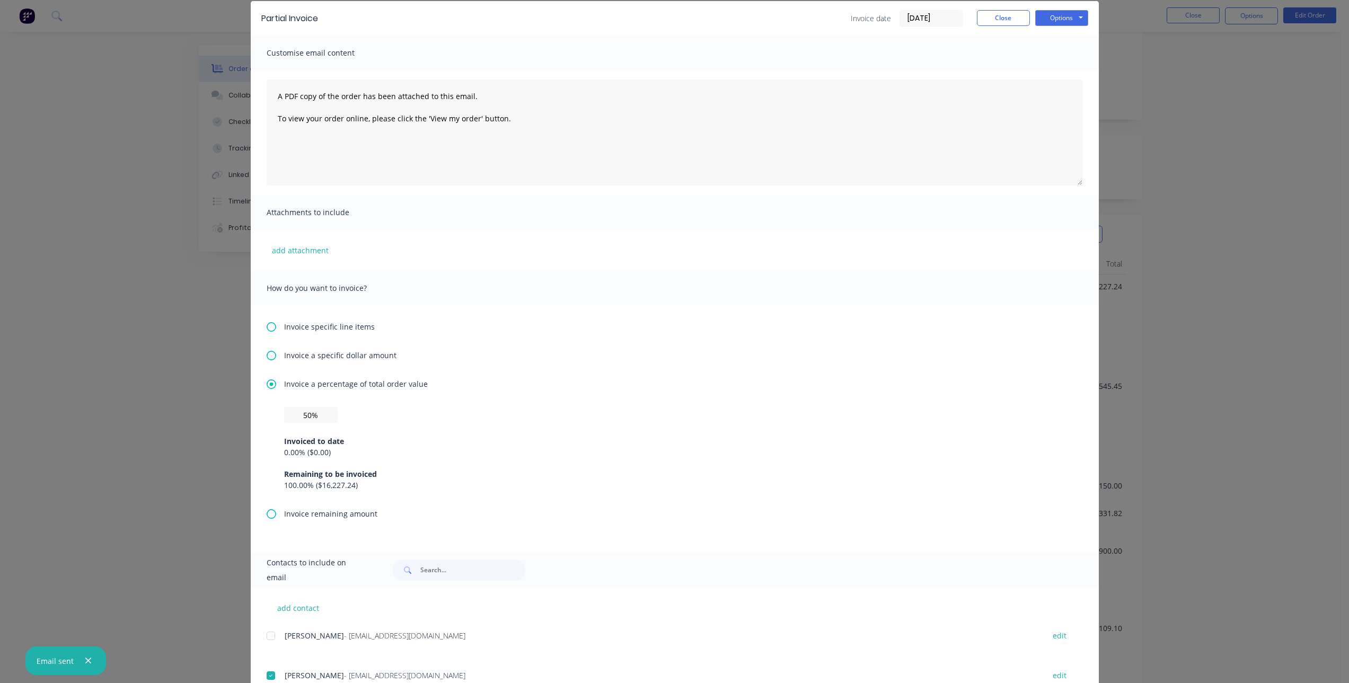
scroll to position [0, 0]
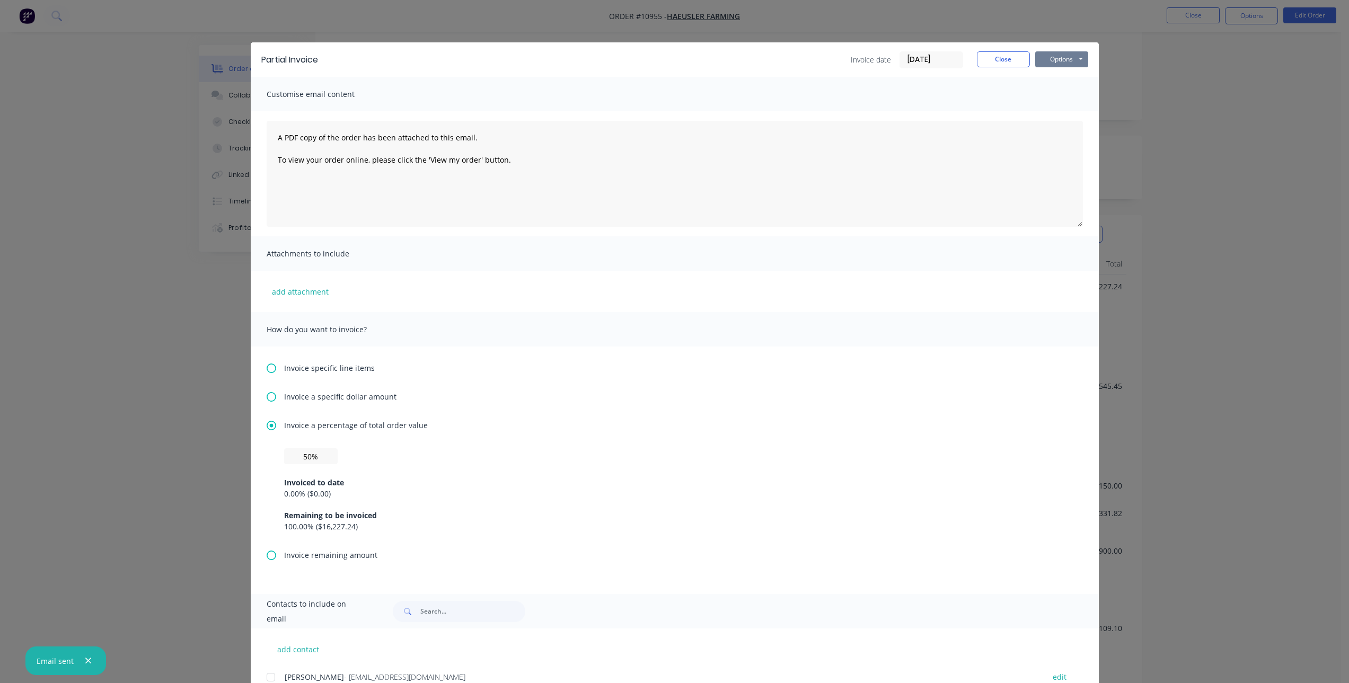
click at [1063, 56] on button "Options" at bounding box center [1061, 59] width 53 height 16
click at [1071, 113] on button "Email" at bounding box center [1069, 112] width 68 height 17
click at [982, 57] on button "Close" at bounding box center [1003, 59] width 53 height 16
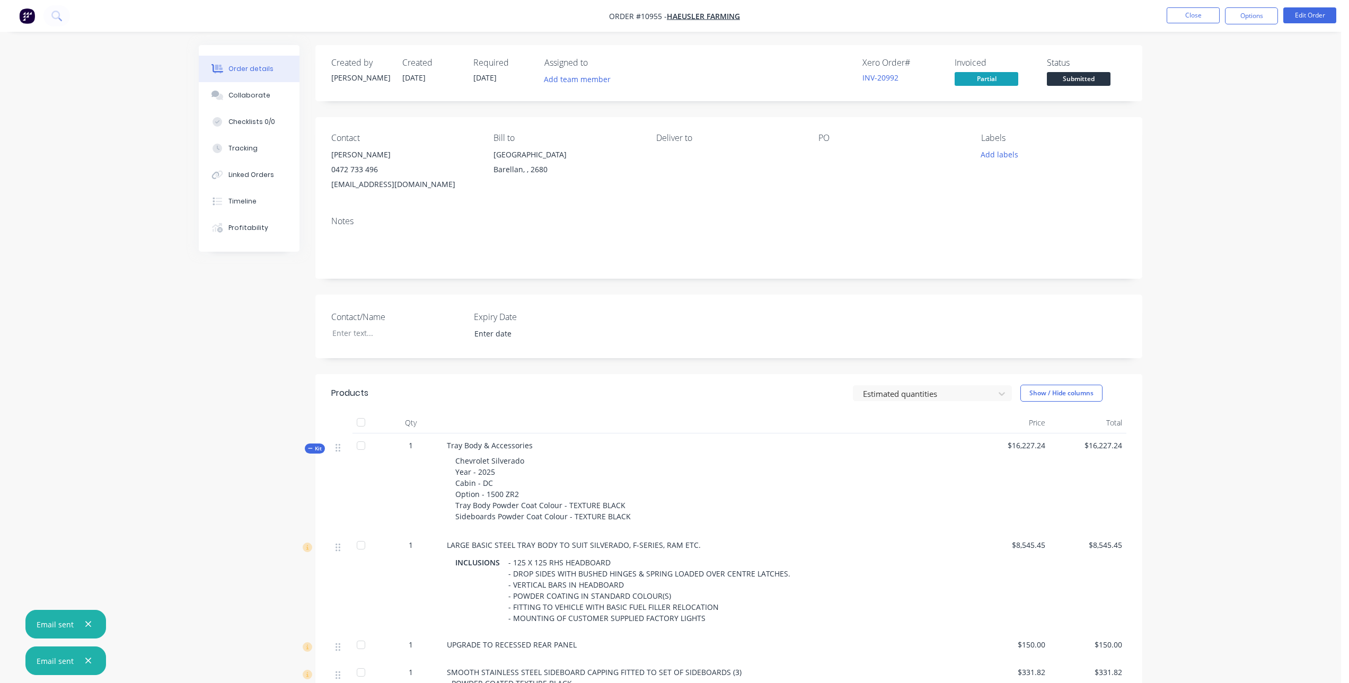
drag, startPoint x: 390, startPoint y: 187, endPoint x: 347, endPoint y: 204, distance: 46.8
click at [356, 213] on div "Notes" at bounding box center [728, 243] width 827 height 71
drag, startPoint x: 331, startPoint y: 185, endPoint x: 424, endPoint y: 192, distance: 93.0
click at [424, 192] on div "Contact [PERSON_NAME] [PHONE_NUMBER] [EMAIL_ADDRESS][DOMAIN_NAME] Bill to [GEOG…" at bounding box center [728, 162] width 827 height 91
copy div "[EMAIL_ADDRESS][DOMAIN_NAME]"
